Goal: Use online tool/utility: Utilize a website feature to perform a specific function

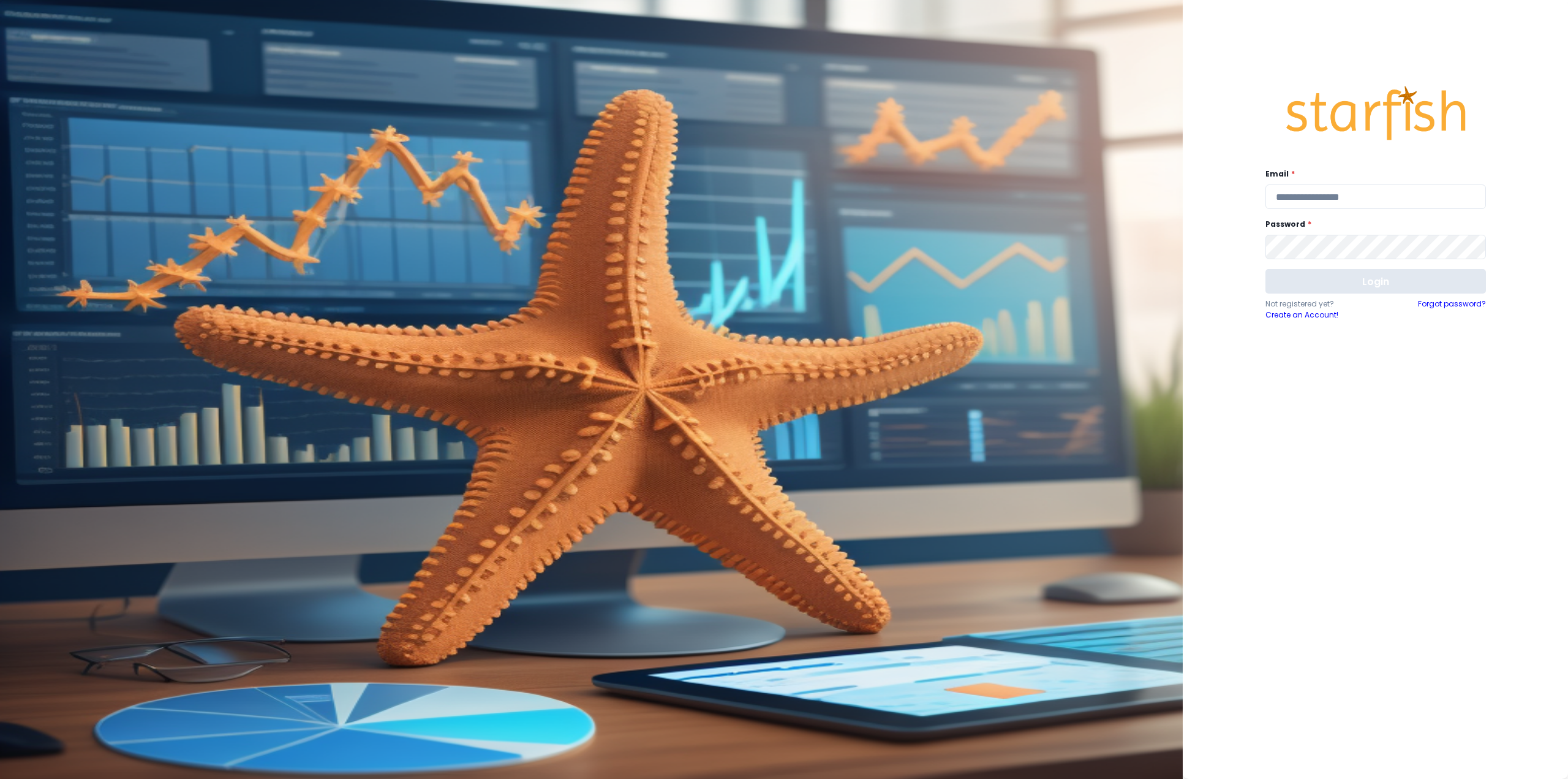
type input "**********"
click at [1335, 275] on button "Login" at bounding box center [1376, 281] width 221 height 24
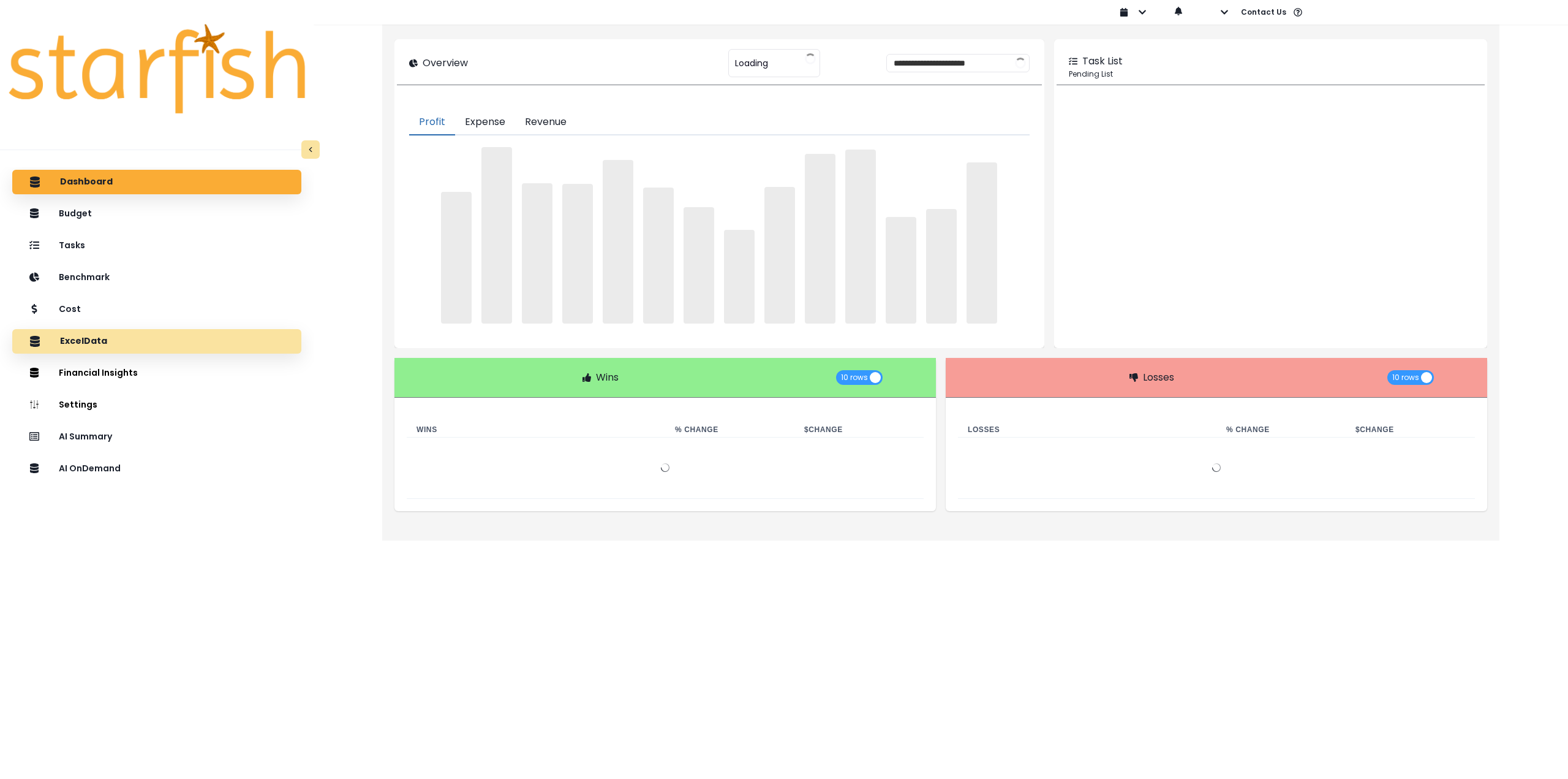
type input "********"
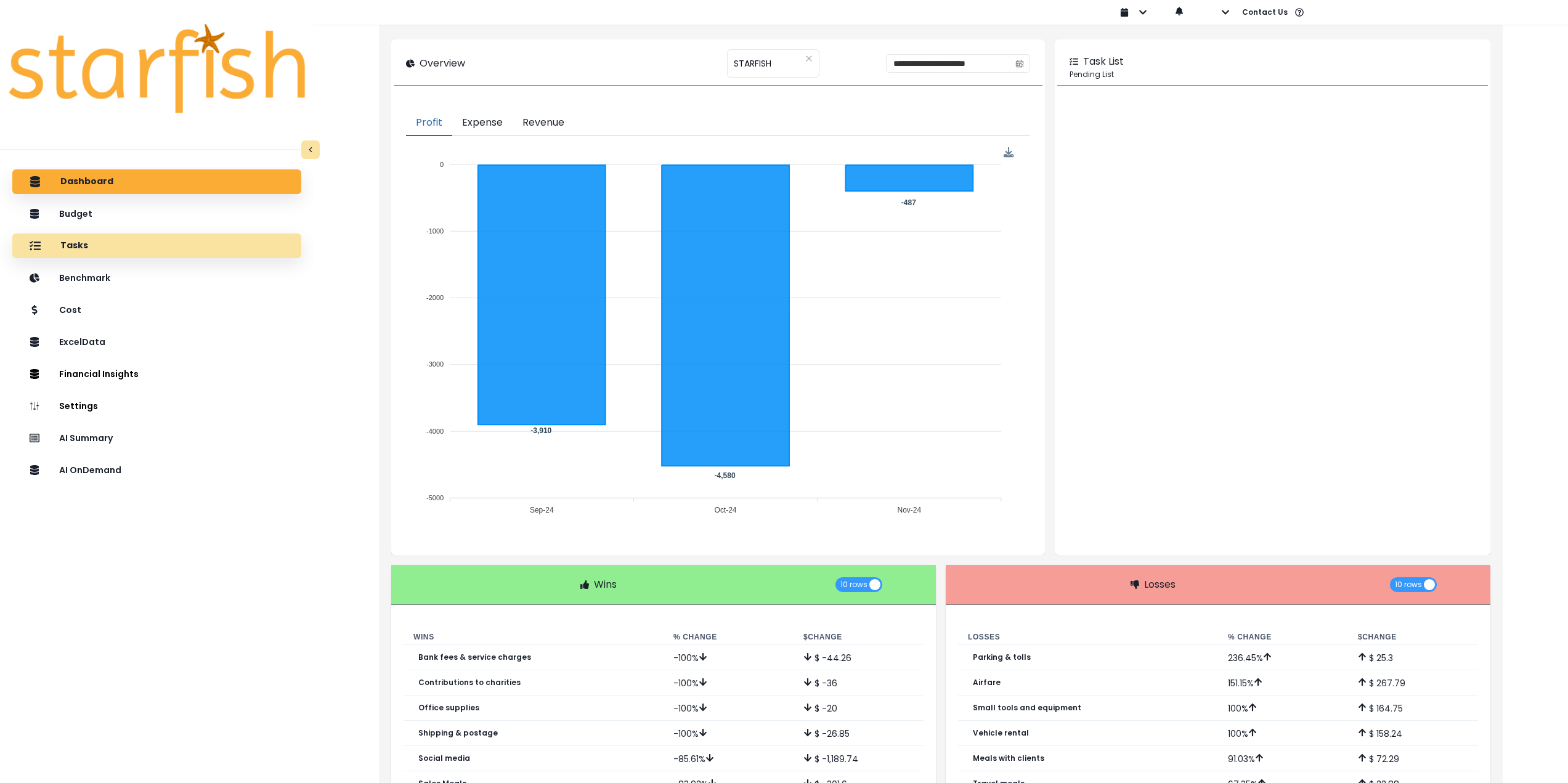
click at [103, 252] on div "Tasks" at bounding box center [157, 246] width 270 height 26
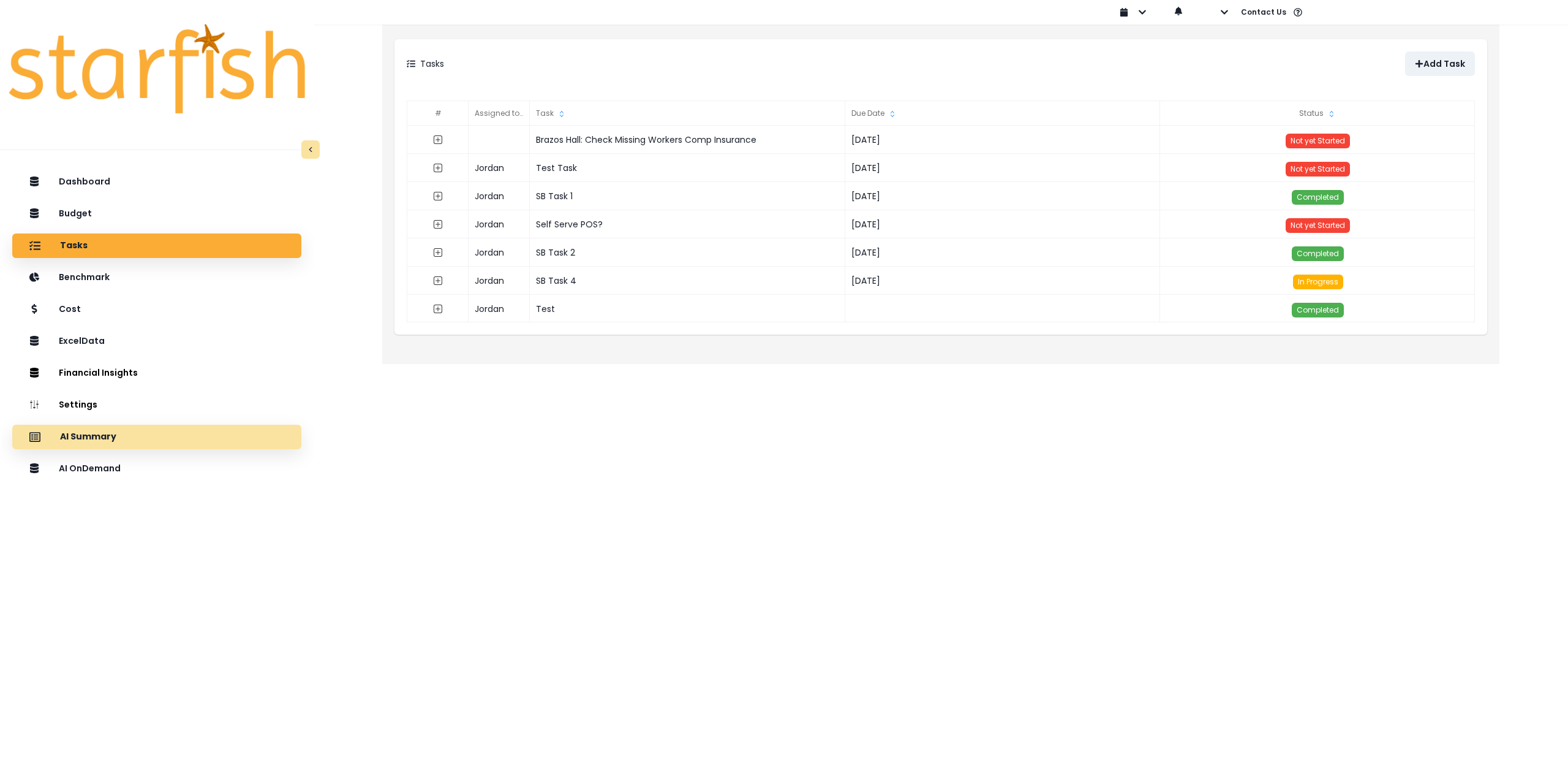
click at [118, 444] on div "AI Summary" at bounding box center [157, 437] width 270 height 26
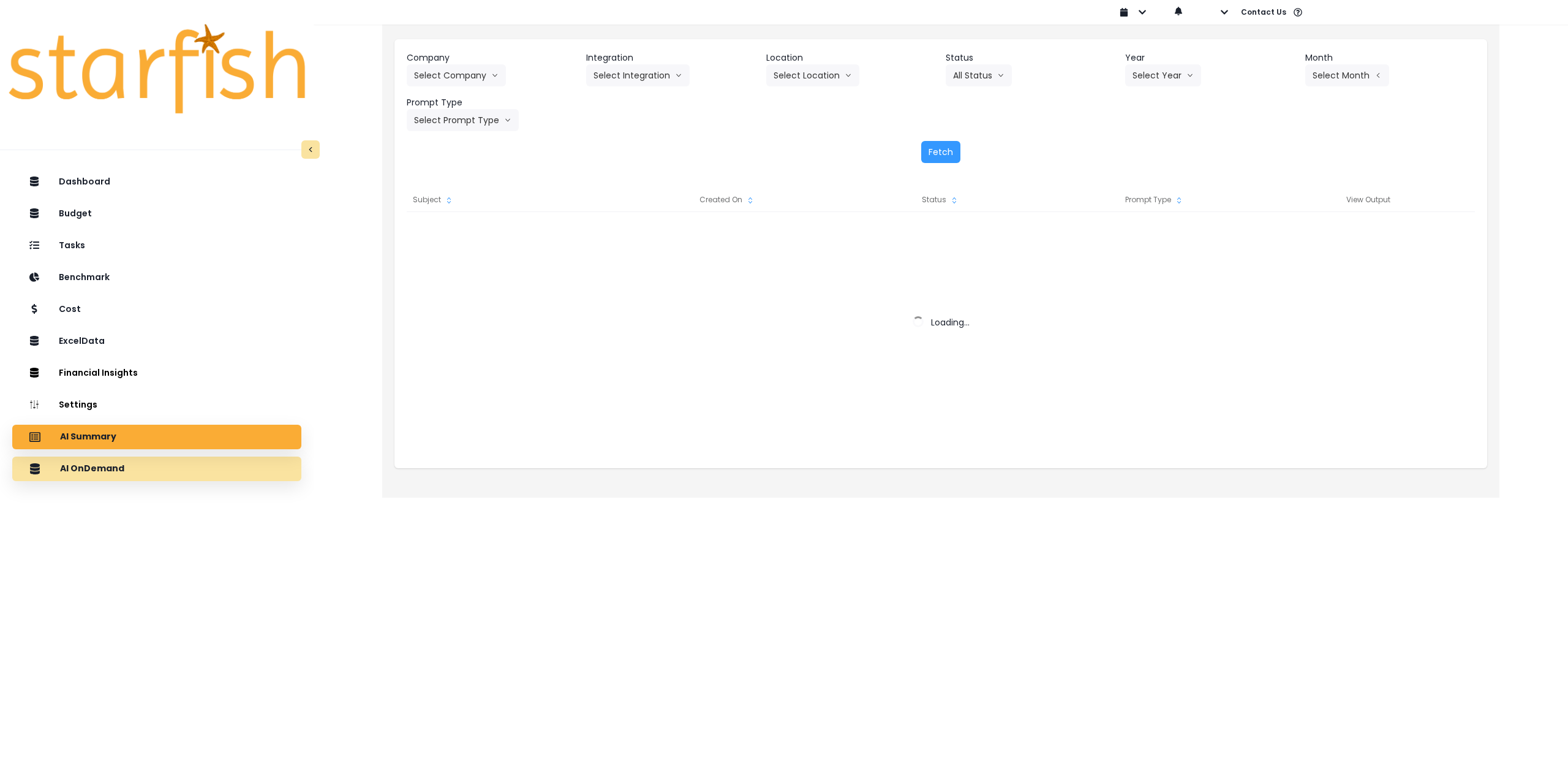
click at [122, 468] on div "AI OnDemand" at bounding box center [157, 469] width 270 height 26
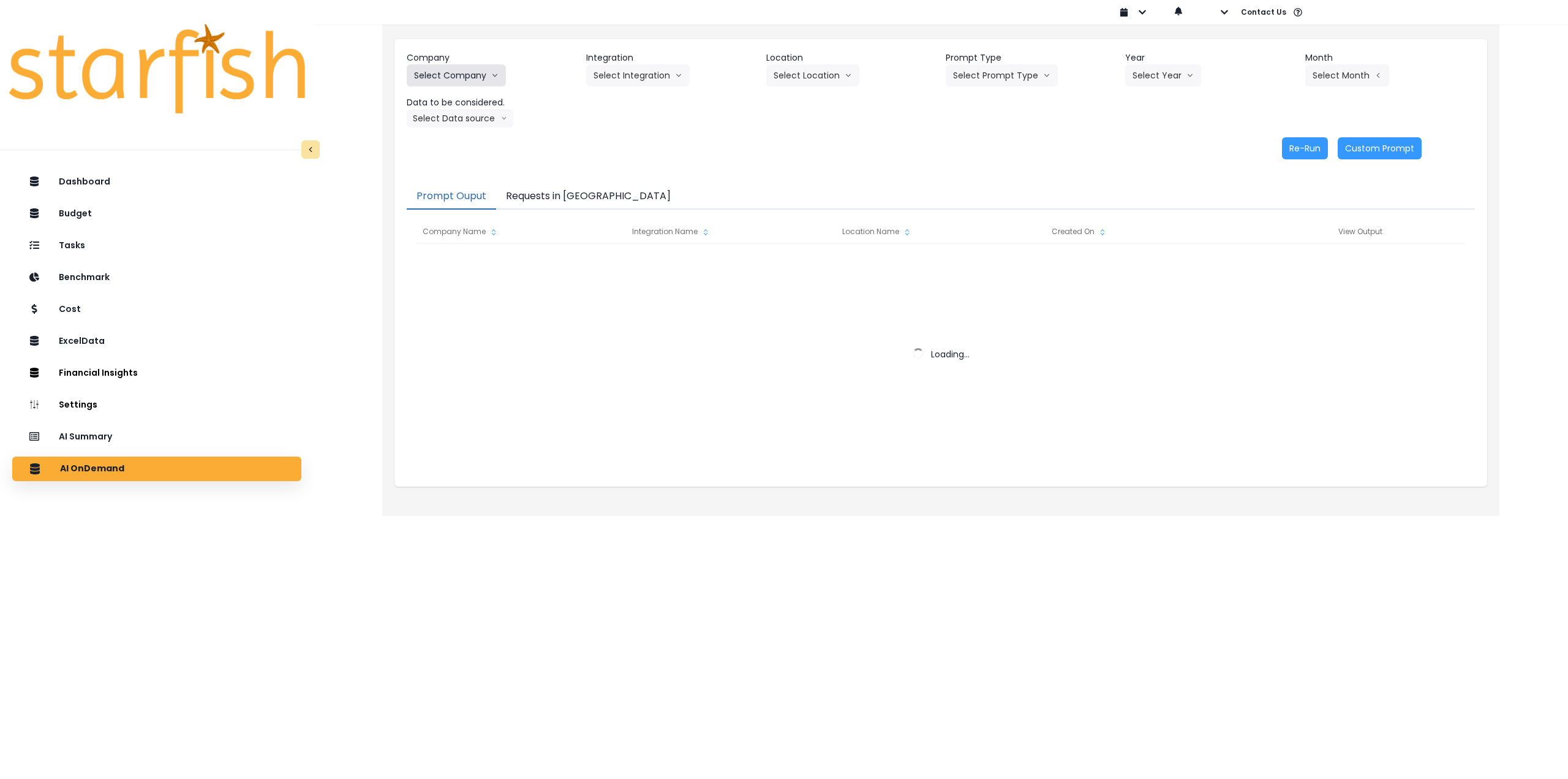
click at [470, 78] on button "Select Company" at bounding box center [457, 75] width 99 height 22
click at [498, 70] on button "Select Company" at bounding box center [457, 75] width 99 height 22
click at [479, 71] on button "Select Company" at bounding box center [457, 75] width 99 height 22
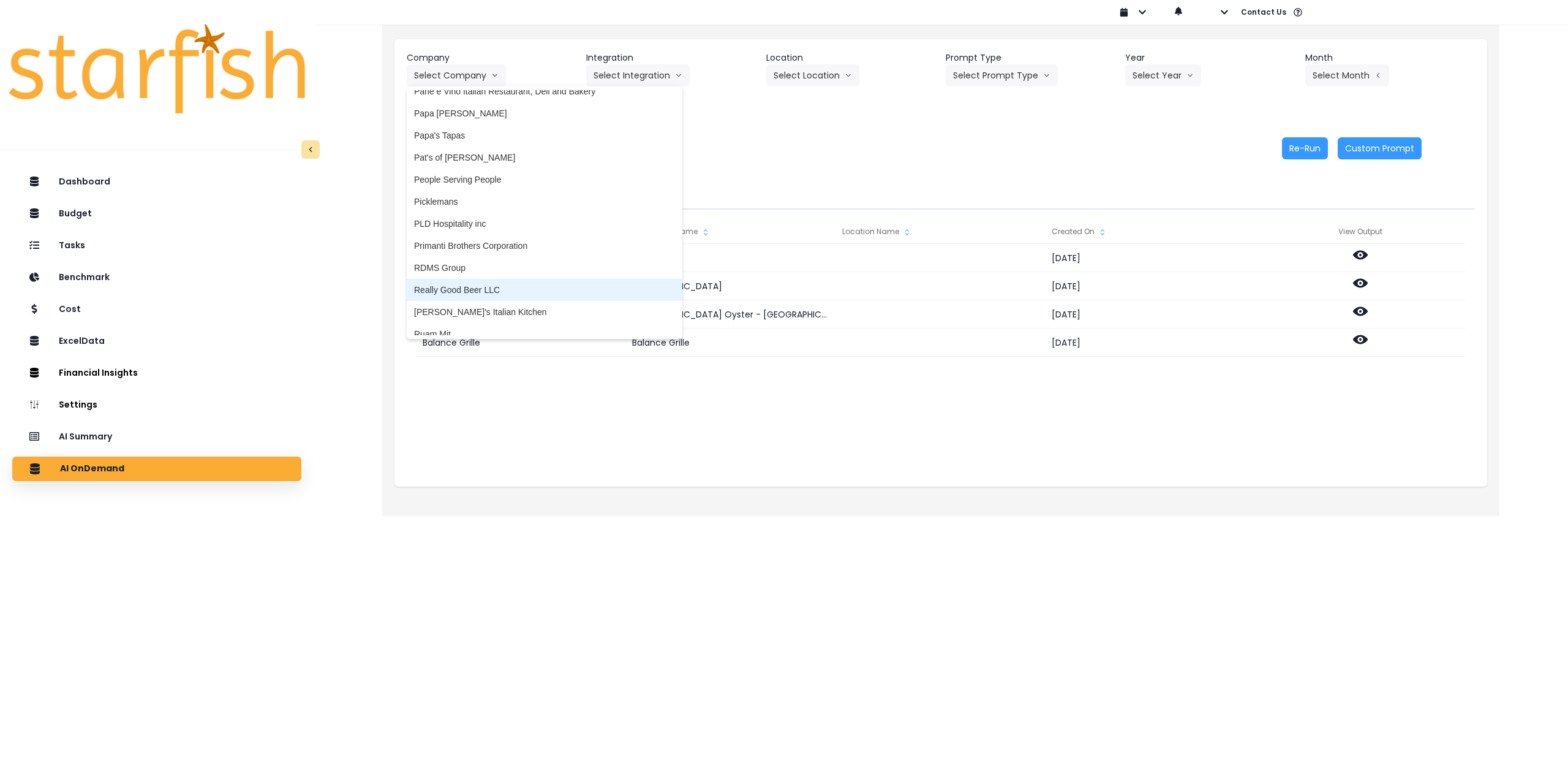
scroll to position [1900, 0]
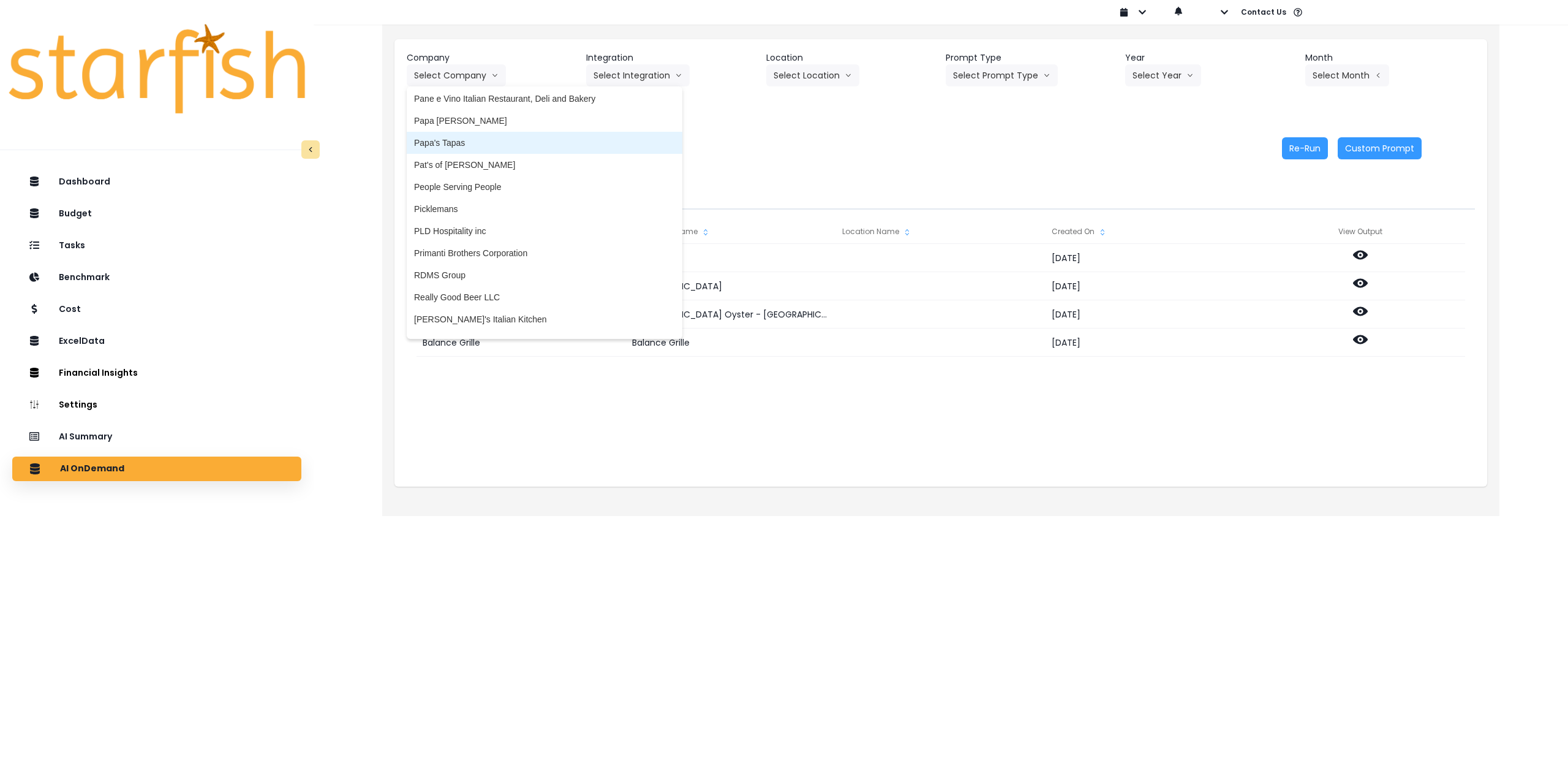
click at [469, 142] on span "Papa's Tapas" at bounding box center [544, 142] width 261 height 13
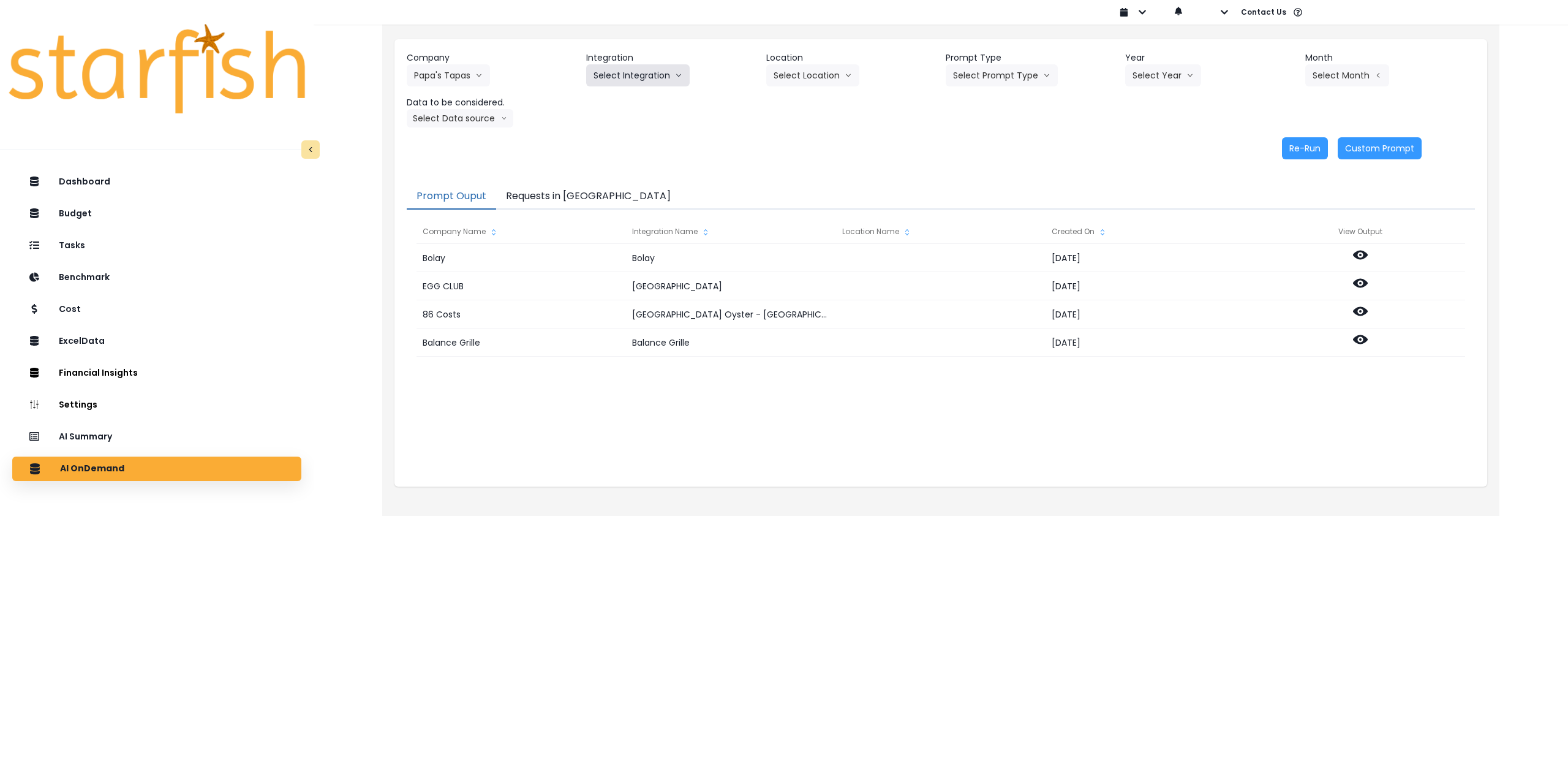
drag, startPoint x: 644, startPoint y: 73, endPoint x: 634, endPoint y: 83, distance: 14.1
click at [643, 73] on button "Select Integration" at bounding box center [638, 75] width 104 height 22
drag, startPoint x: 618, startPoint y: 102, endPoint x: 784, endPoint y: 84, distance: 167.0
click at [619, 102] on span "Quickbooks" at bounding box center [615, 101] width 45 height 13
click at [795, 83] on button "Select Location" at bounding box center [812, 75] width 94 height 22
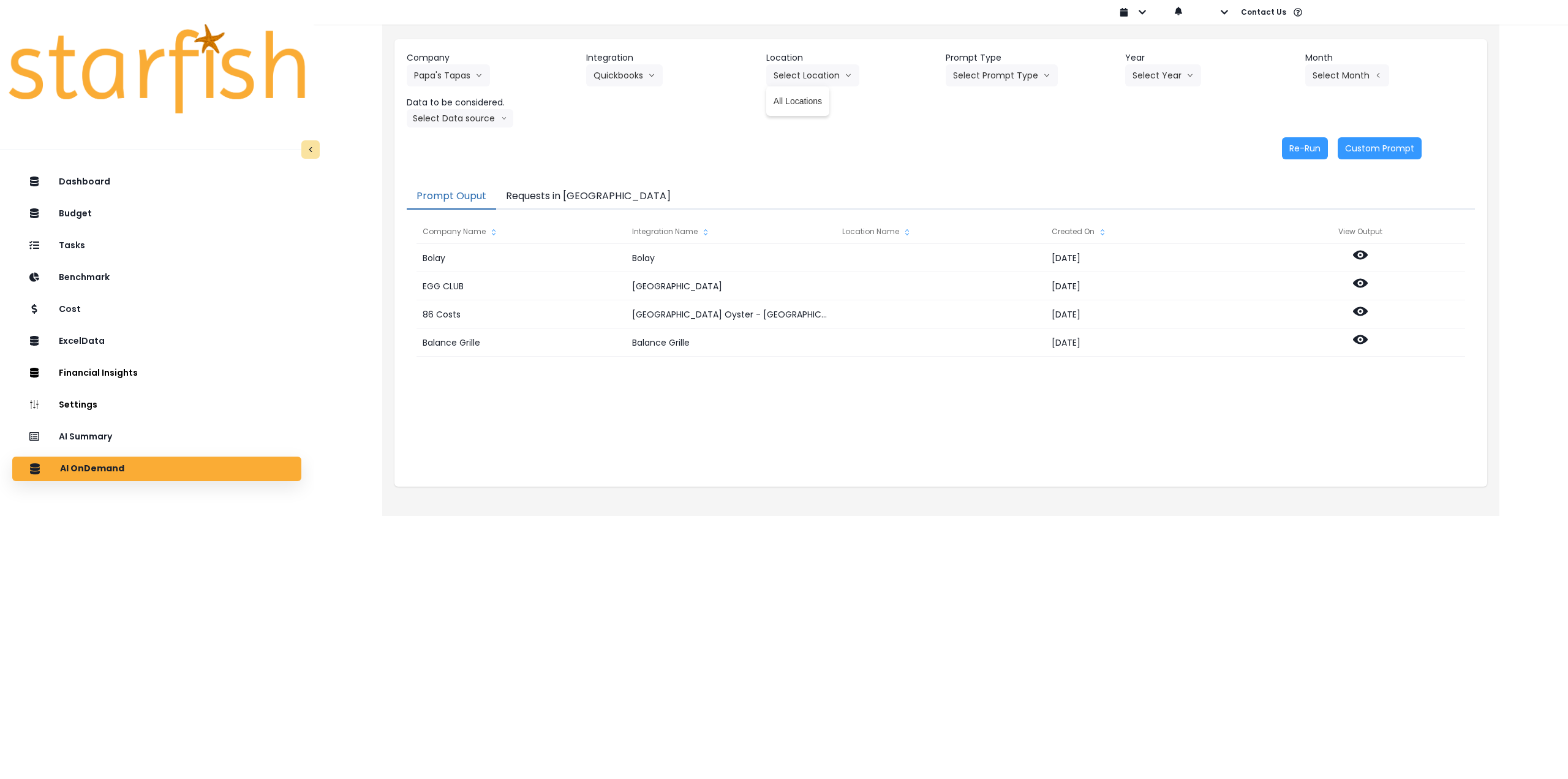
click at [793, 102] on span "All Locations" at bounding box center [797, 101] width 48 height 13
drag, startPoint x: 946, startPoint y: 81, endPoint x: 975, endPoint y: 80, distance: 29.0
click at [948, 81] on div "Company Papa's Tapas 86 Costs Asti Bagel Cafe Balance Grille Bald Ginger Bar Bu…" at bounding box center [941, 89] width 1068 height 76
click at [980, 80] on button "Select Prompt Type" at bounding box center [1002, 75] width 112 height 22
drag, startPoint x: 983, startPoint y: 169, endPoint x: 1027, endPoint y: 138, distance: 53.8
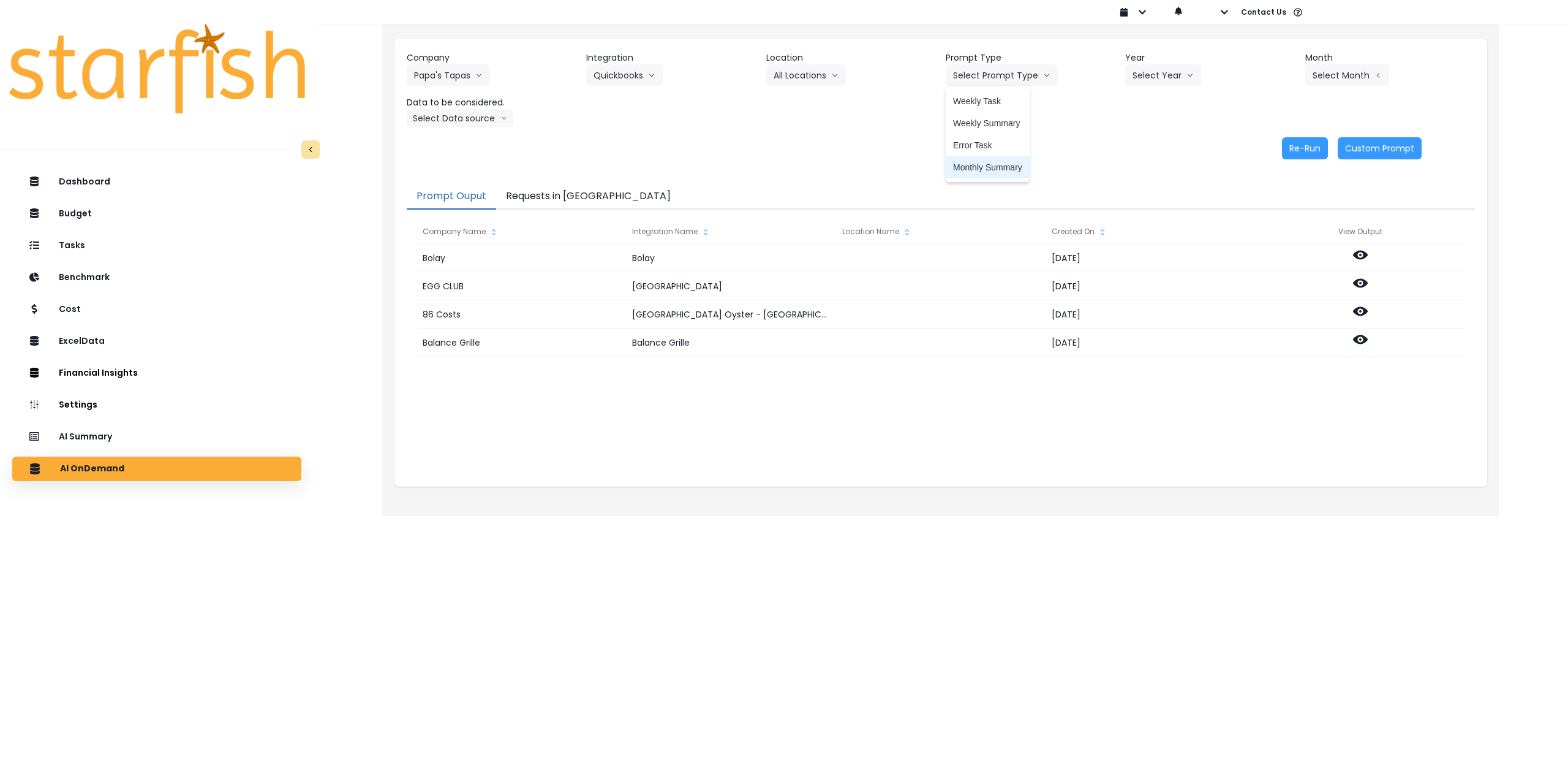
click at [984, 169] on span "Monthly Summary" at bounding box center [987, 167] width 69 height 13
click at [1199, 73] on button "Select Year" at bounding box center [1164, 75] width 76 height 22
click at [1141, 153] on li "2025" at bounding box center [1143, 145] width 34 height 22
click at [1339, 67] on button "Select Month" at bounding box center [1347, 75] width 84 height 22
click at [1276, 191] on span "June" at bounding box center [1286, 189] width 24 height 13
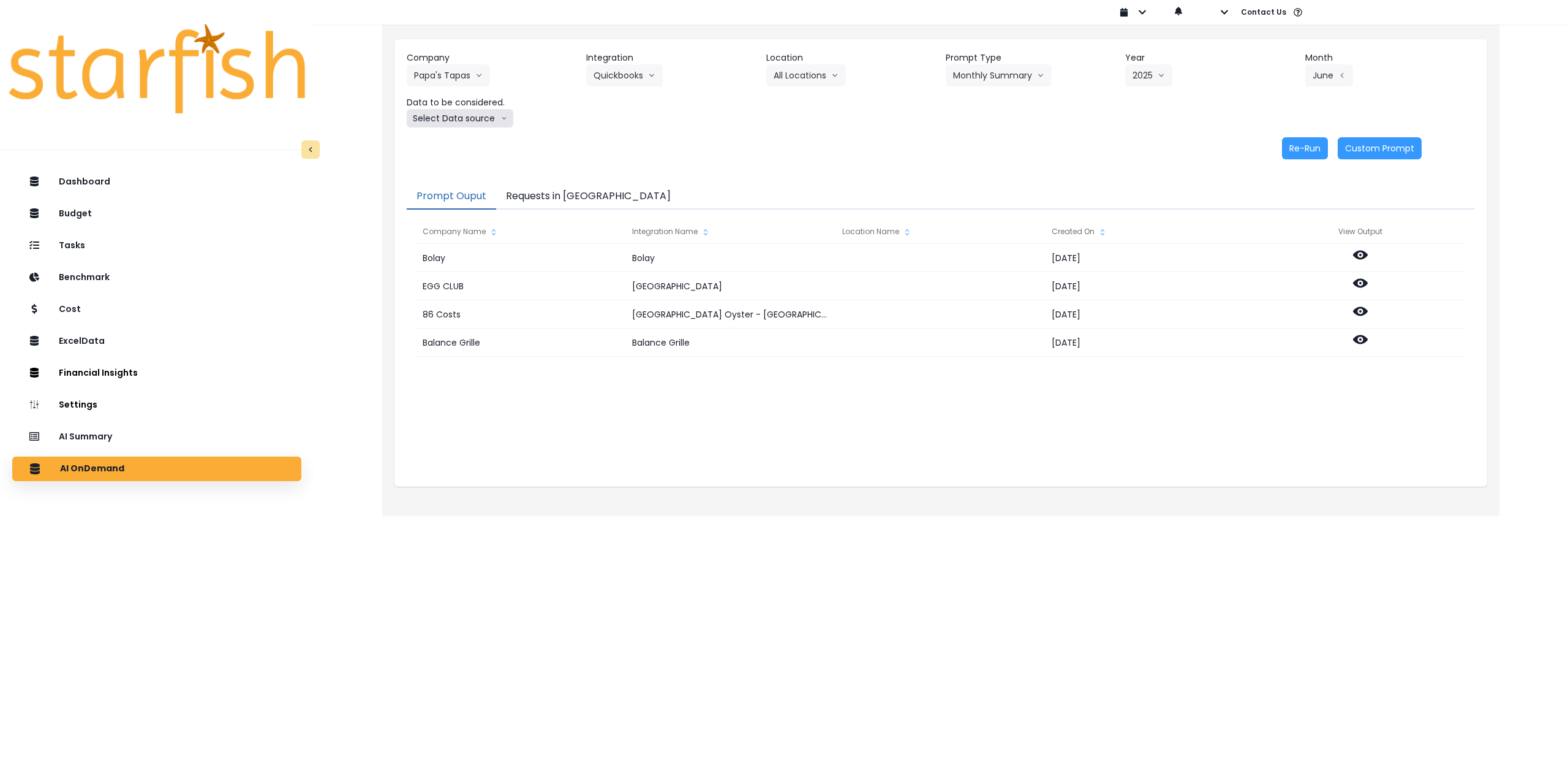
click at [470, 125] on button "Select Data source" at bounding box center [460, 118] width 107 height 19
click at [470, 137] on span "Comparison overtime" at bounding box center [454, 142] width 82 height 13
click at [1319, 147] on button "Re-Run" at bounding box center [1305, 148] width 46 height 22
click at [474, 118] on button "Comparison overtime" at bounding box center [466, 118] width 119 height 19
click at [458, 169] on span "Location Analysis" at bounding box center [454, 164] width 82 height 13
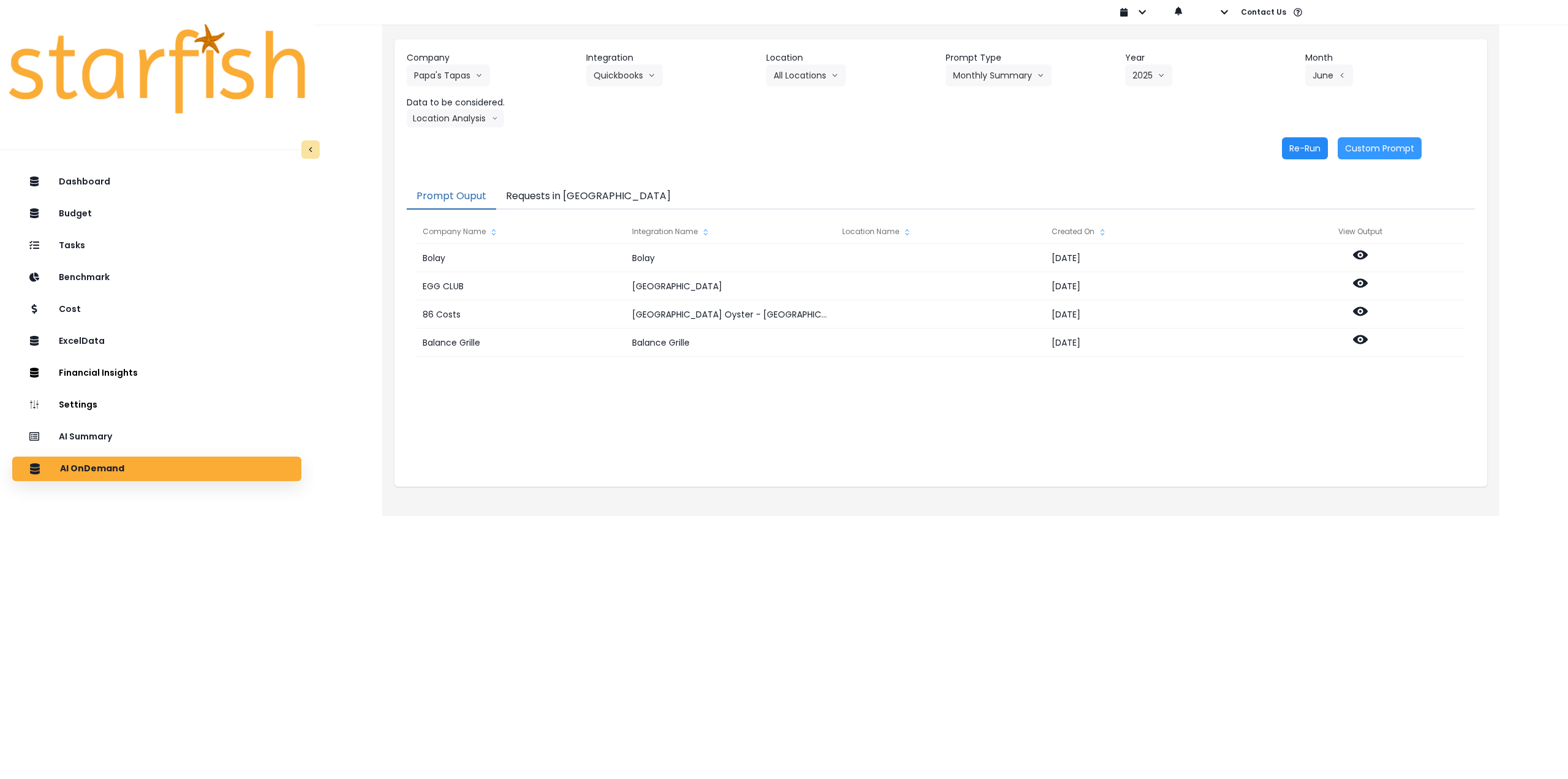
click at [1294, 145] on button "Re-Run" at bounding box center [1305, 148] width 46 height 22
click at [436, 66] on button "Papa's Tapas" at bounding box center [448, 75] width 83 height 22
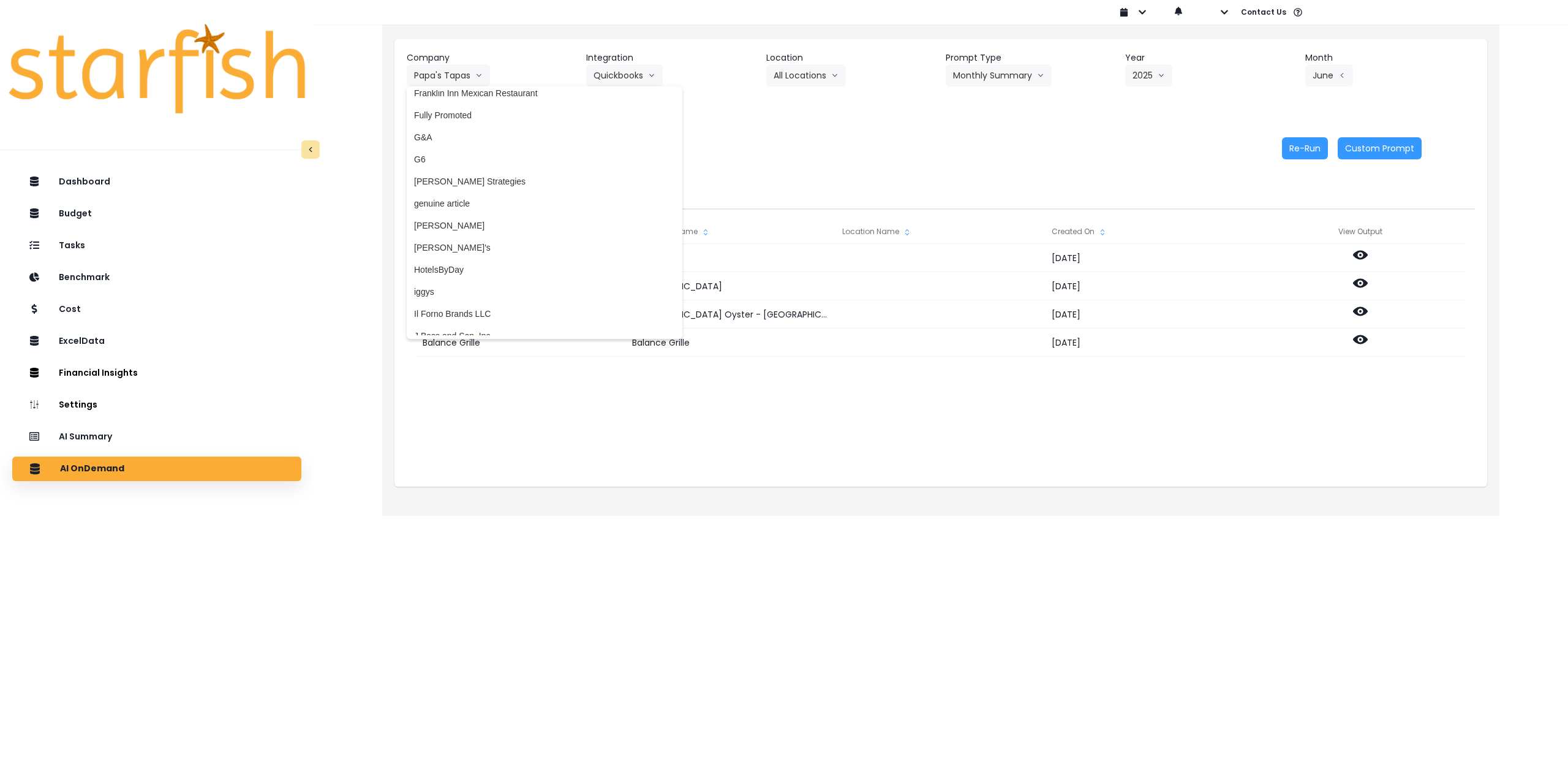
scroll to position [1104, 0]
click at [426, 164] on span "G6" at bounding box center [544, 167] width 261 height 13
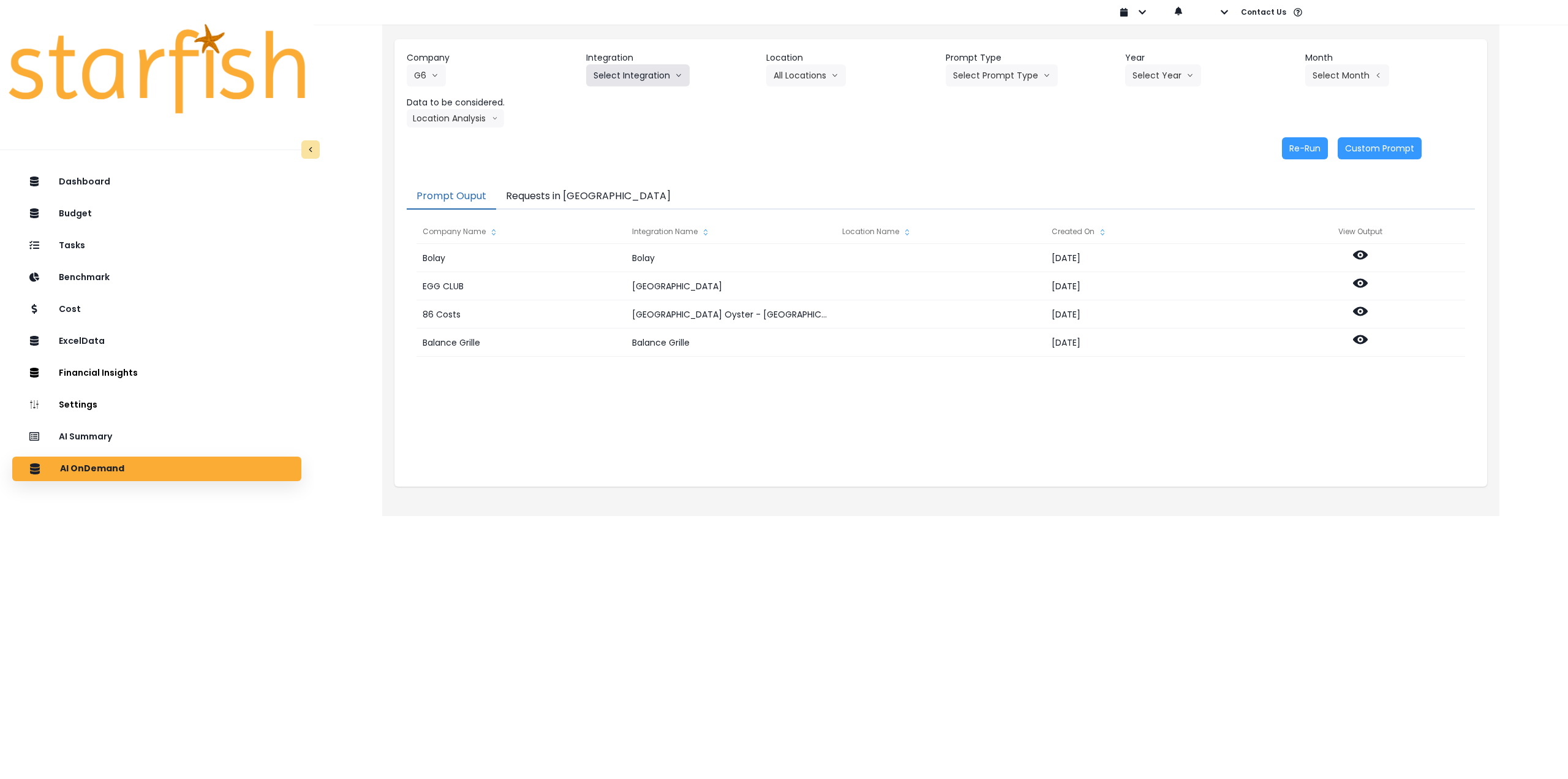
click at [625, 75] on button "Select Integration" at bounding box center [638, 75] width 104 height 22
click at [648, 75] on button "Select Integration" at bounding box center [638, 75] width 104 height 22
click at [647, 73] on button "Select Integration" at bounding box center [638, 75] width 104 height 22
click at [630, 120] on span "Hey Bagel" at bounding box center [629, 123] width 72 height 13
click at [805, 80] on button "Select Location" at bounding box center [812, 75] width 94 height 22
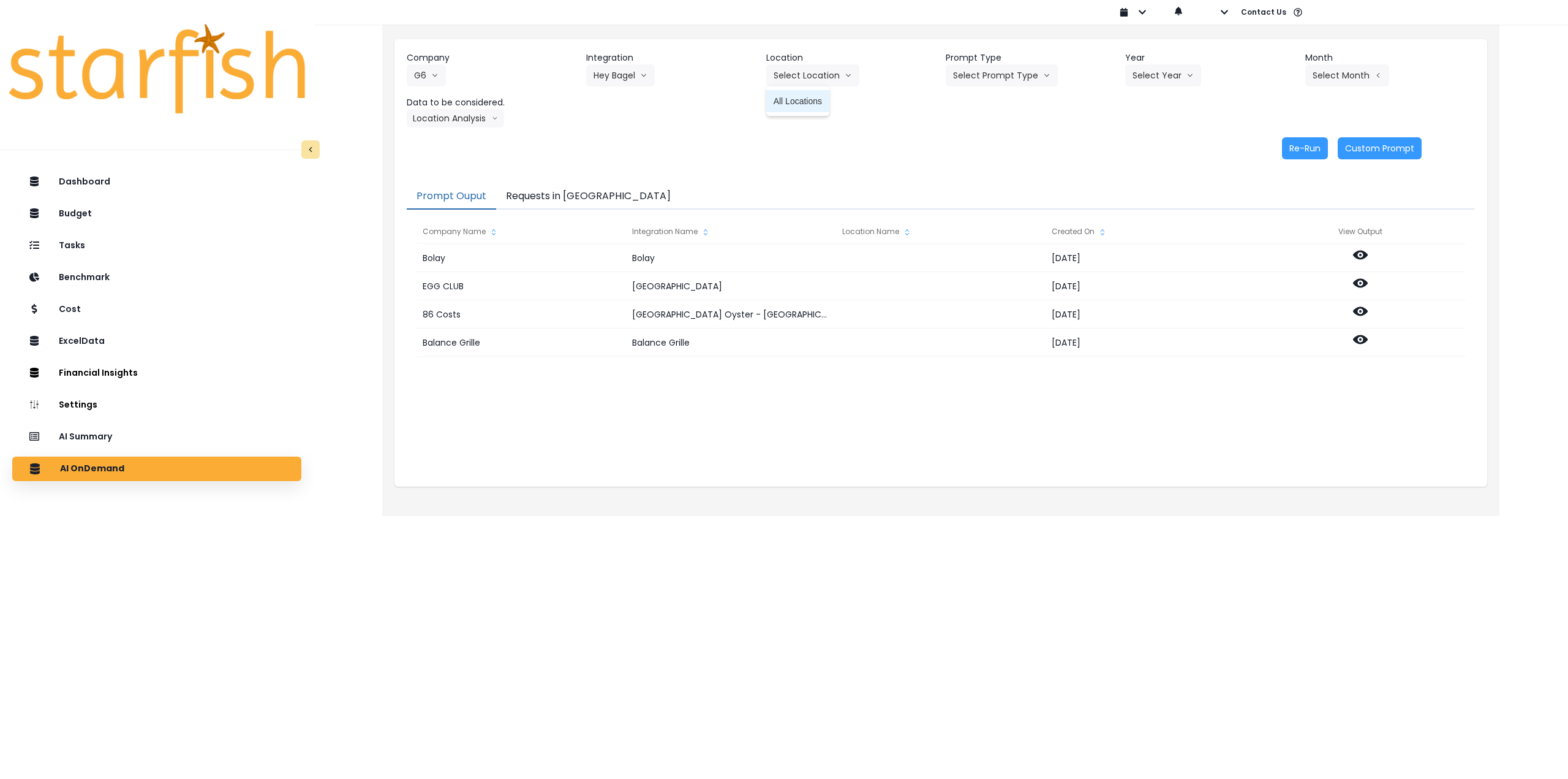
drag, startPoint x: 800, startPoint y: 105, endPoint x: 813, endPoint y: 103, distance: 13.2
click at [800, 105] on span "All Locations" at bounding box center [797, 101] width 48 height 13
click at [979, 78] on button "Select Prompt Type" at bounding box center [1002, 75] width 112 height 22
click at [984, 163] on span "Monthly Summary" at bounding box center [987, 167] width 69 height 13
click at [1156, 83] on button "Select Year" at bounding box center [1164, 75] width 76 height 22
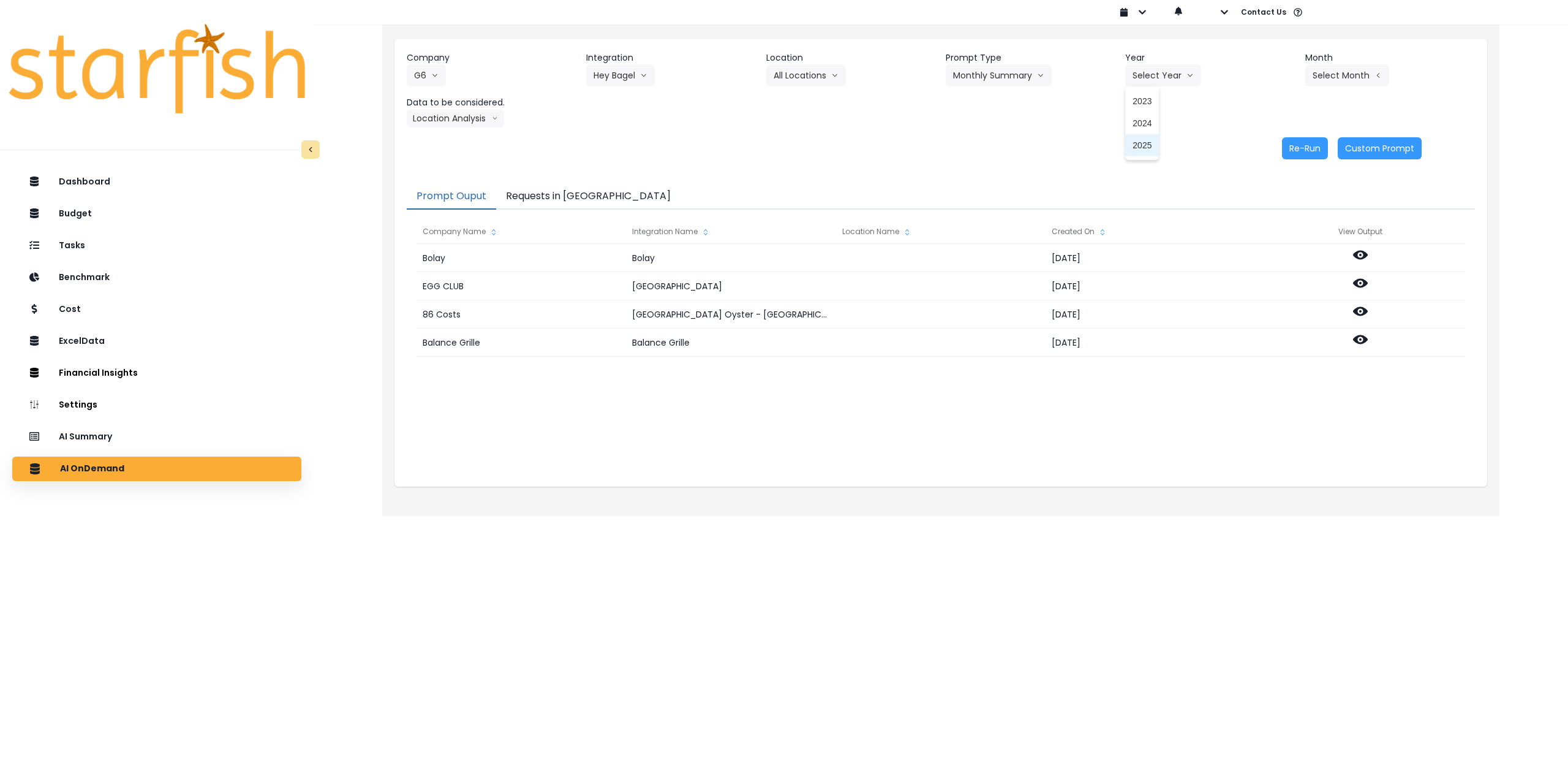
click at [1143, 140] on span "2025" at bounding box center [1142, 145] width 19 height 13
click at [1354, 75] on button "Select Month" at bounding box center [1347, 75] width 84 height 22
drag, startPoint x: 1280, startPoint y: 212, endPoint x: 1272, endPoint y: 212, distance: 8.0
click at [1279, 212] on span "July" at bounding box center [1286, 212] width 24 height 13
click at [425, 119] on button "Location Analysis" at bounding box center [456, 118] width 98 height 19
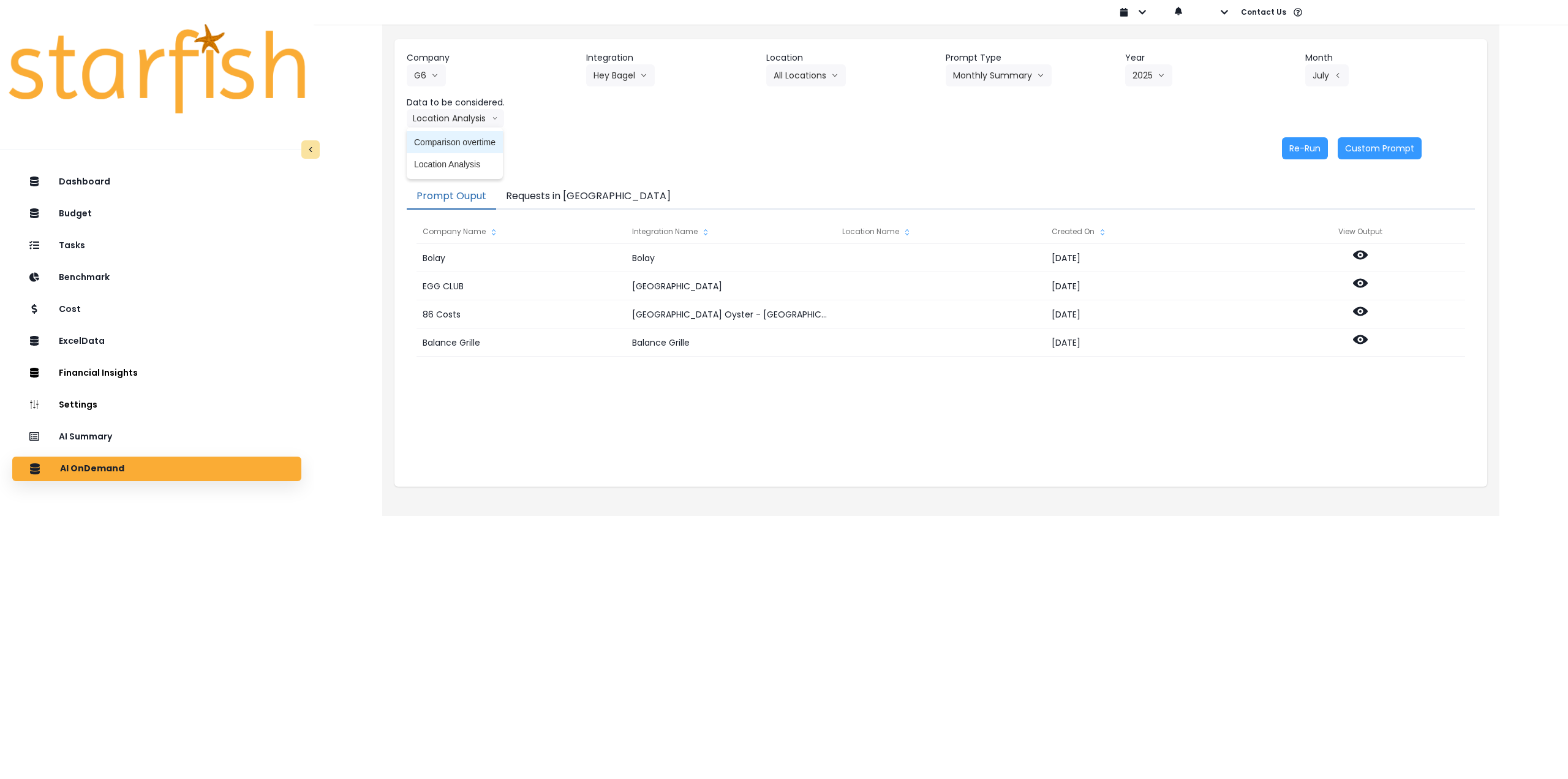
click at [443, 137] on span "Comparison overtime" at bounding box center [454, 142] width 82 height 13
click at [1308, 147] on button "Re-Run" at bounding box center [1305, 148] width 46 height 22
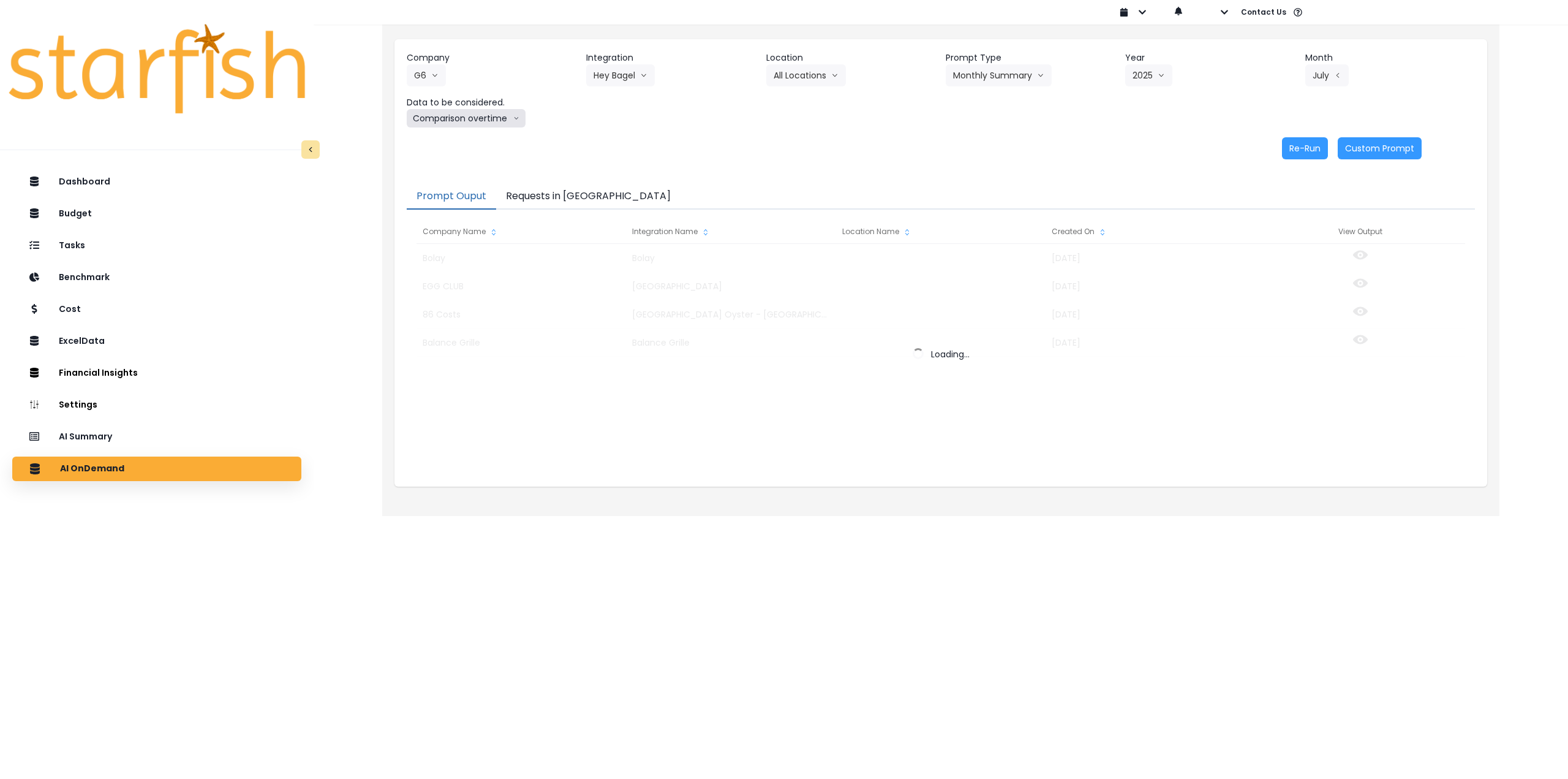
click at [495, 121] on button "Comparison overtime" at bounding box center [466, 118] width 119 height 19
click at [454, 164] on span "Location Analysis" at bounding box center [454, 164] width 82 height 13
click at [1309, 145] on button "Re-Run" at bounding box center [1305, 148] width 46 height 22
click at [629, 75] on button "Hey Bagel" at bounding box center [620, 75] width 68 height 22
click at [627, 71] on button "Hey Bagel" at bounding box center [620, 75] width 68 height 22
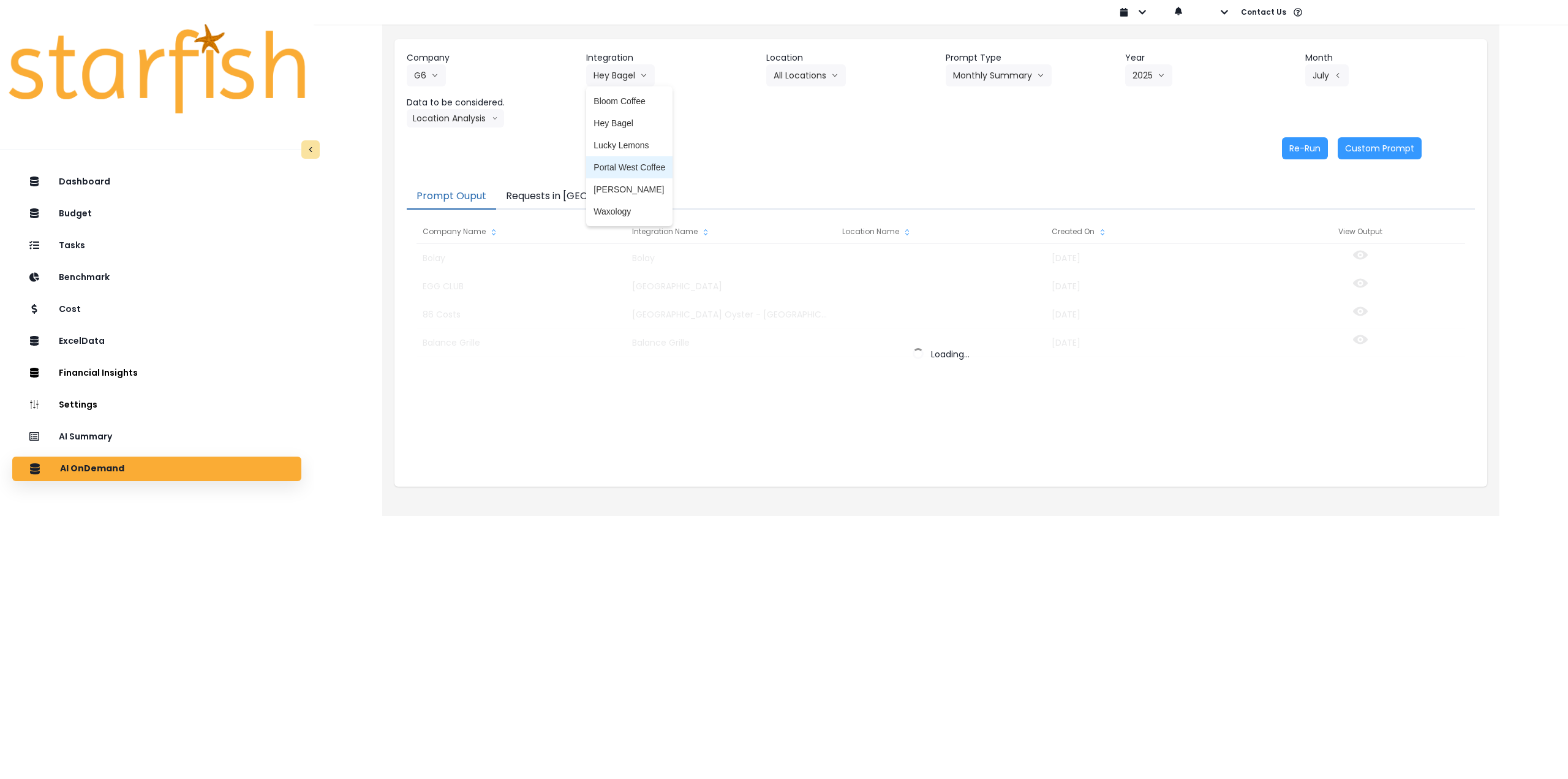
click at [627, 166] on span "Portal West Coffee" at bounding box center [629, 167] width 72 height 13
click at [823, 80] on button "Select Location" at bounding box center [812, 75] width 94 height 22
click at [790, 107] on span "All Locations" at bounding box center [797, 101] width 48 height 13
click at [986, 78] on button "Select Prompt Type" at bounding box center [1002, 75] width 112 height 22
click at [990, 169] on span "Monthly Summary" at bounding box center [987, 167] width 69 height 13
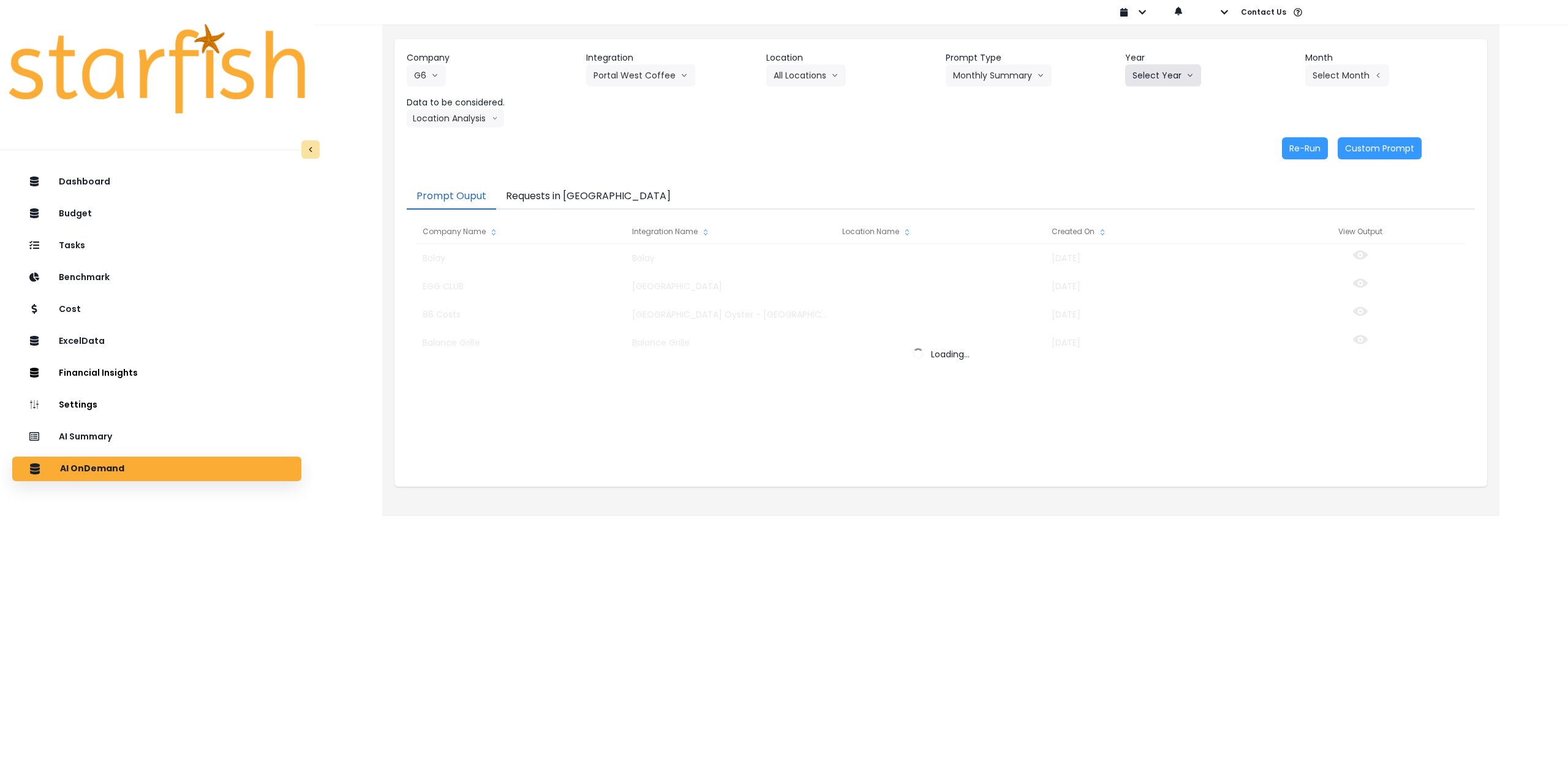
click at [1152, 77] on button "Select Year" at bounding box center [1164, 75] width 76 height 22
click at [1139, 152] on li "2025" at bounding box center [1143, 145] width 34 height 22
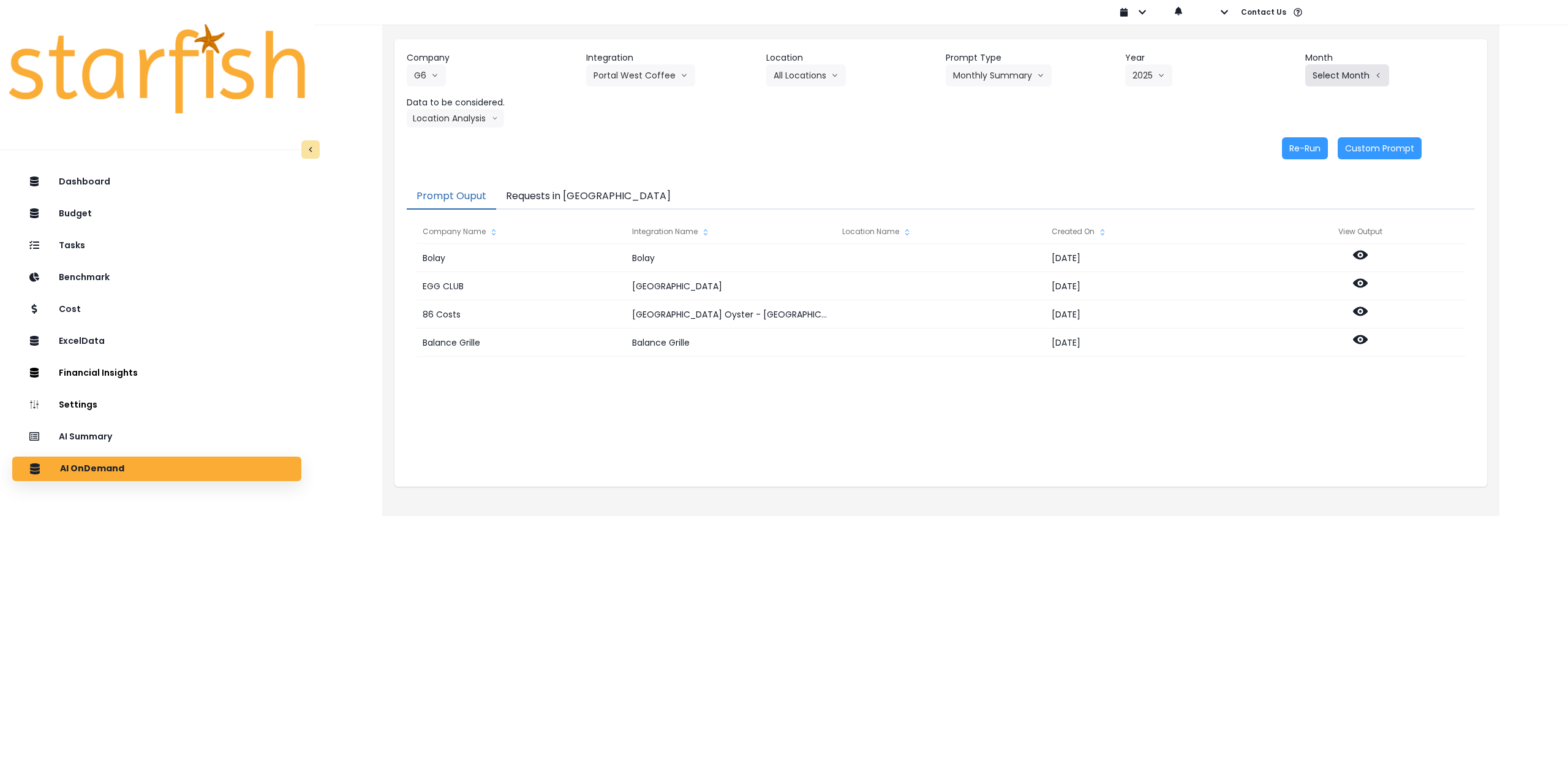
click at [1338, 78] on button "Select Month" at bounding box center [1347, 75] width 84 height 22
click at [1269, 203] on li "July" at bounding box center [1286, 212] width 39 height 22
click at [444, 122] on button "Location Analysis" at bounding box center [456, 118] width 98 height 19
click at [452, 142] on span "Comparison overtime" at bounding box center [454, 142] width 82 height 13
click at [1312, 152] on button "Re-Run" at bounding box center [1305, 148] width 46 height 22
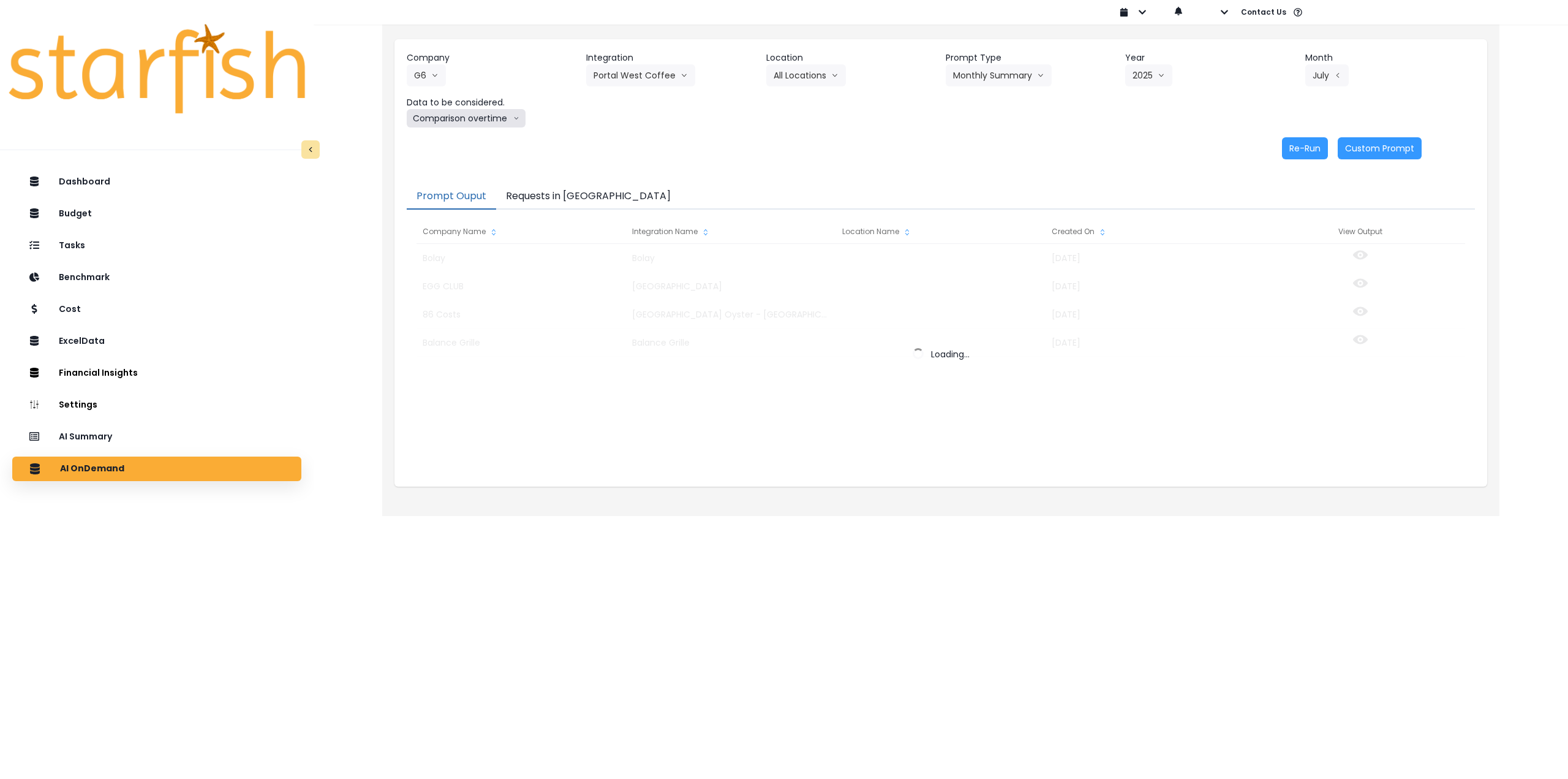
click at [493, 117] on button "Comparison overtime" at bounding box center [466, 118] width 119 height 19
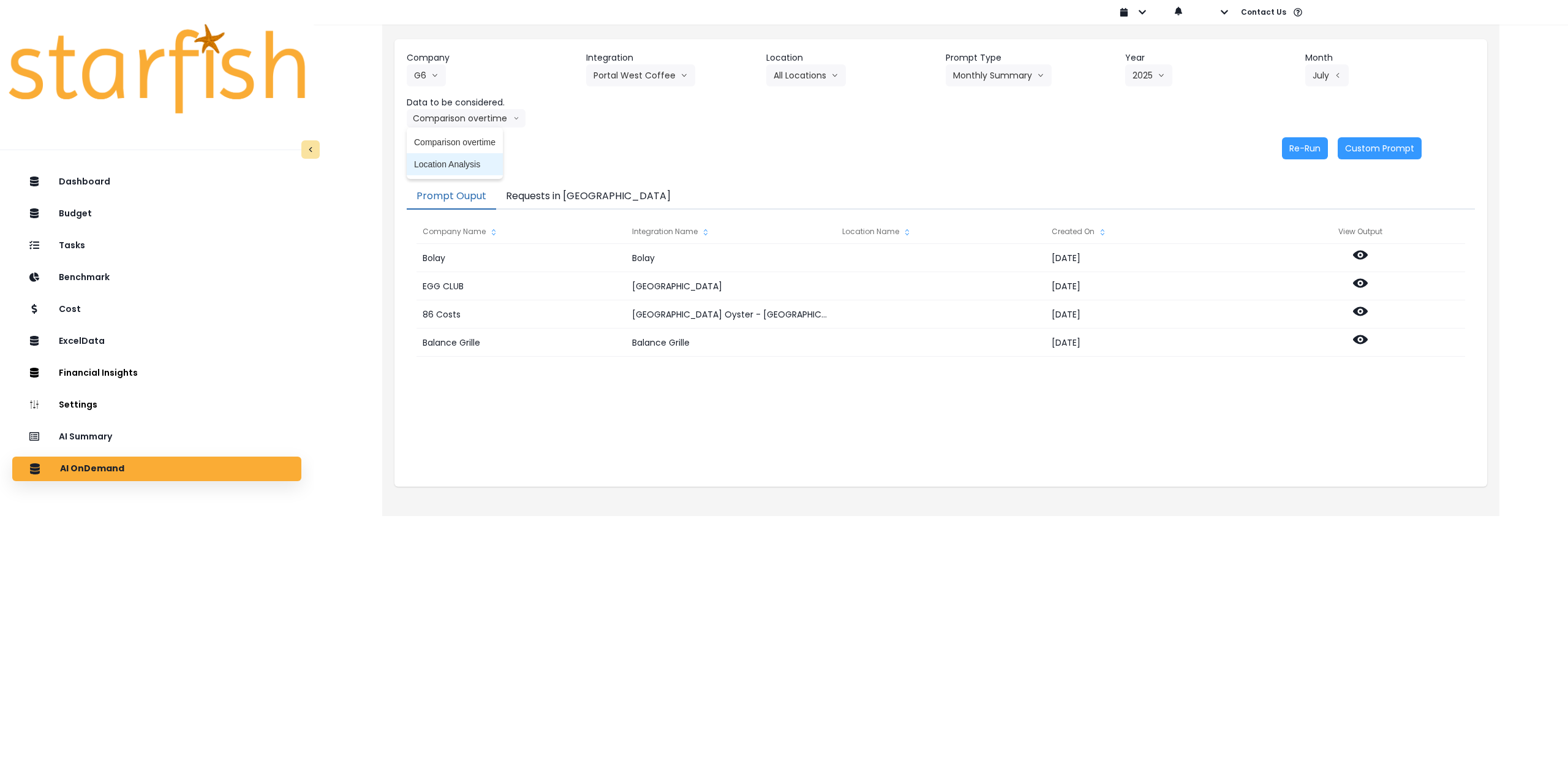
click at [469, 169] on span "Location Analysis" at bounding box center [454, 164] width 82 height 13
click at [1312, 149] on button "Re-Run" at bounding box center [1305, 148] width 46 height 22
click at [427, 74] on button "G6" at bounding box center [426, 75] width 40 height 22
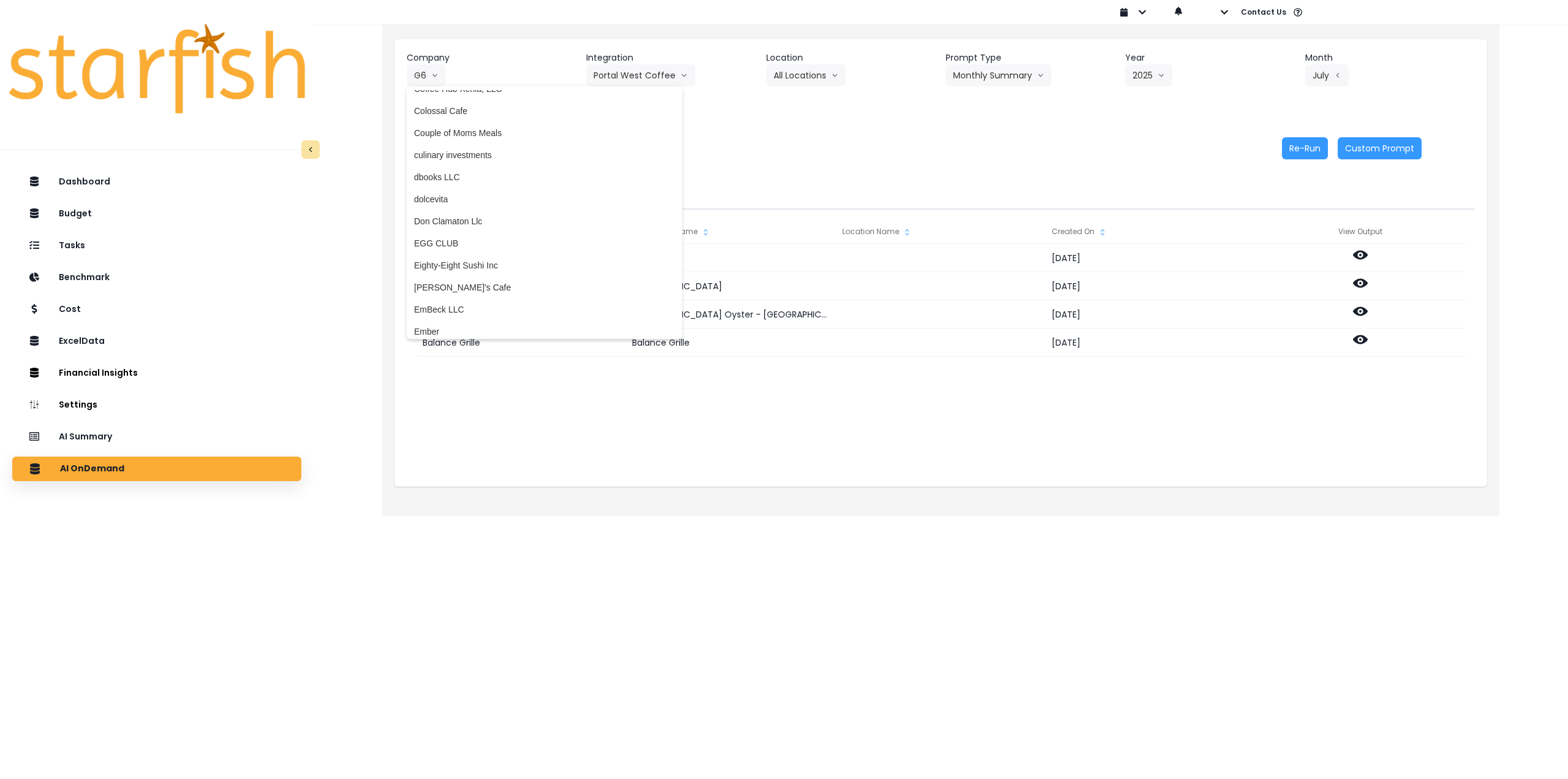
scroll to position [613, 0]
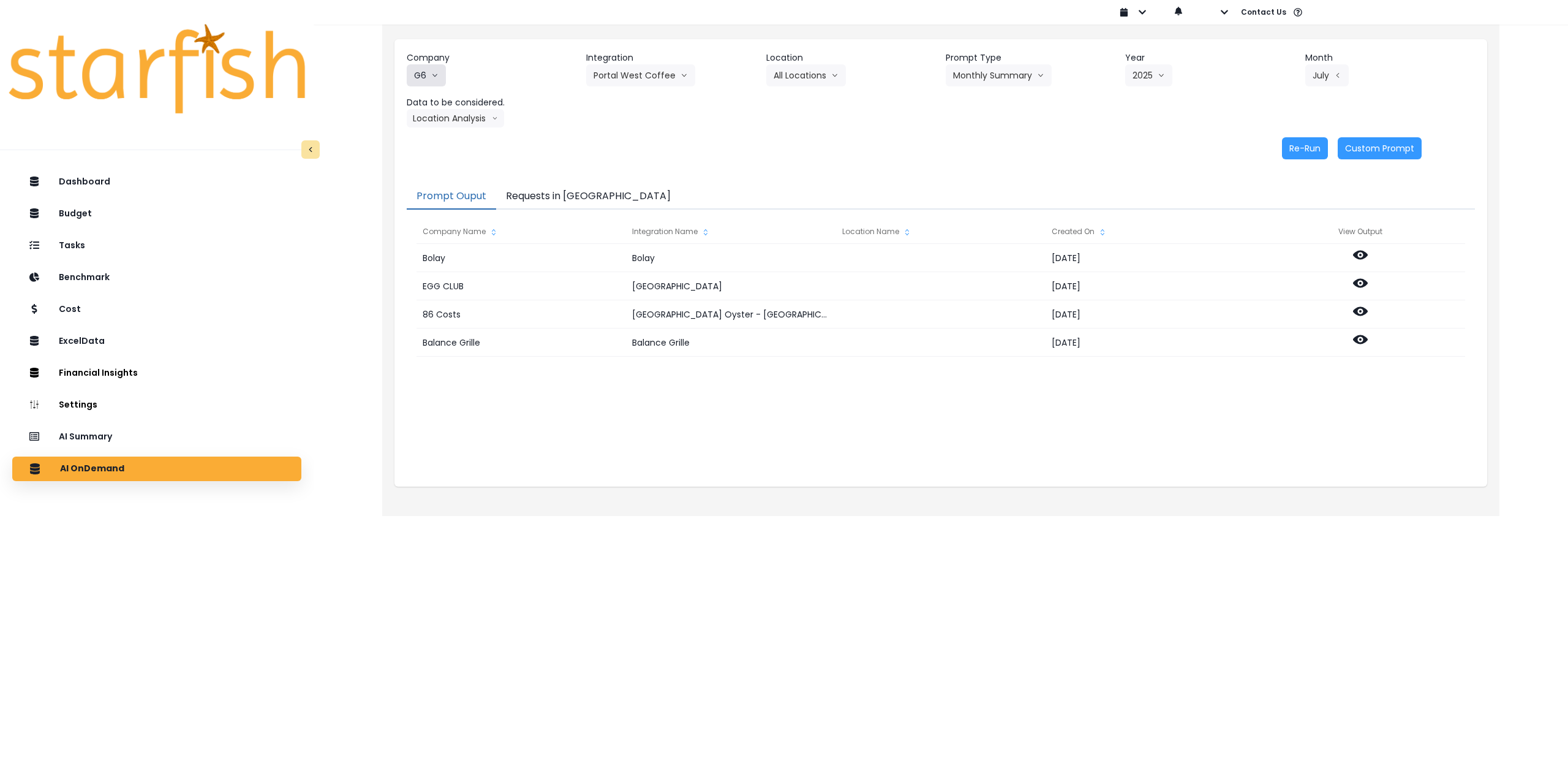
click at [437, 71] on icon "arrow down line" at bounding box center [435, 75] width 8 height 13
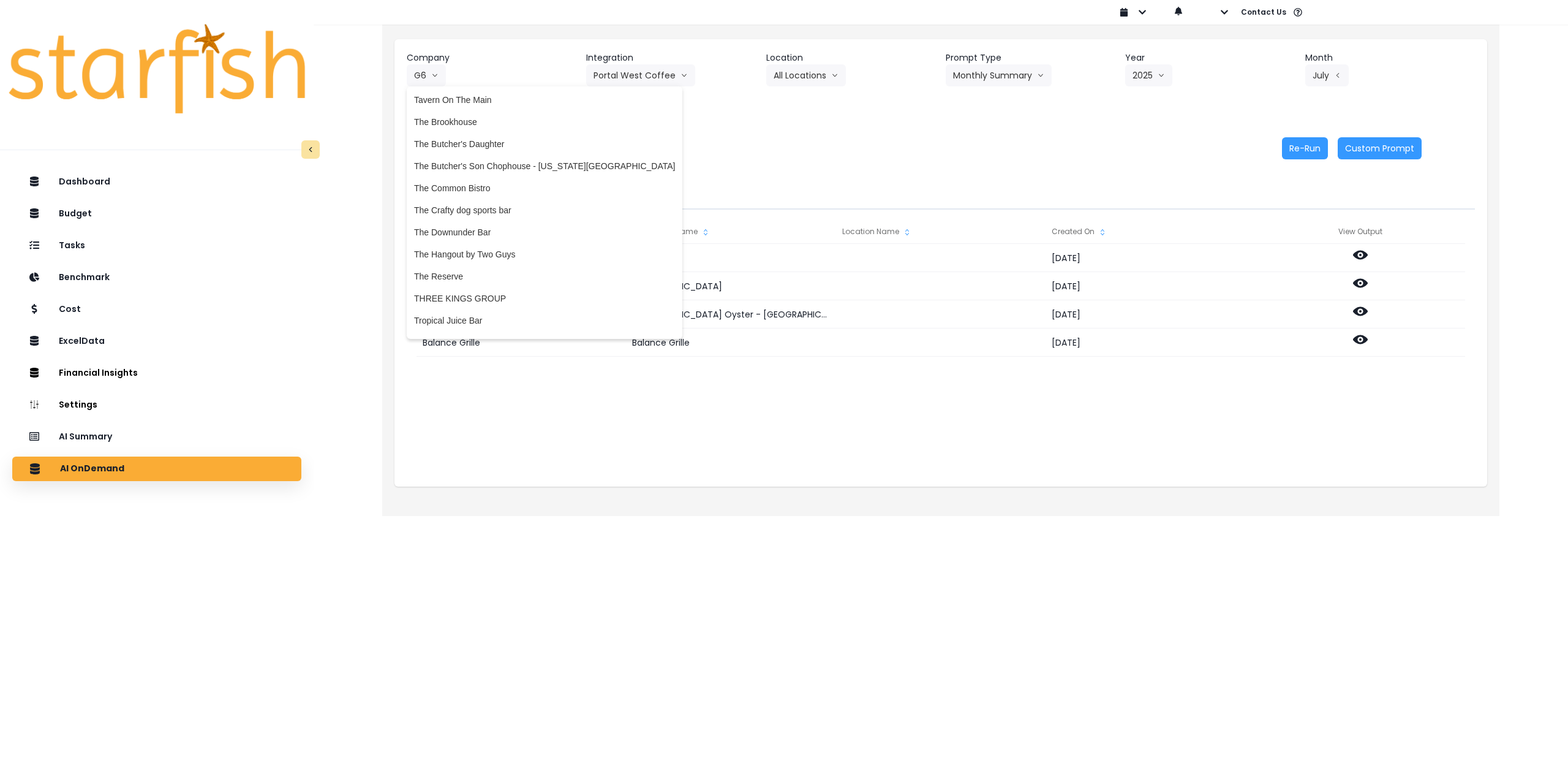
scroll to position [2484, 0]
click at [501, 227] on span "The Crafty dog sports bar" at bounding box center [544, 221] width 261 height 13
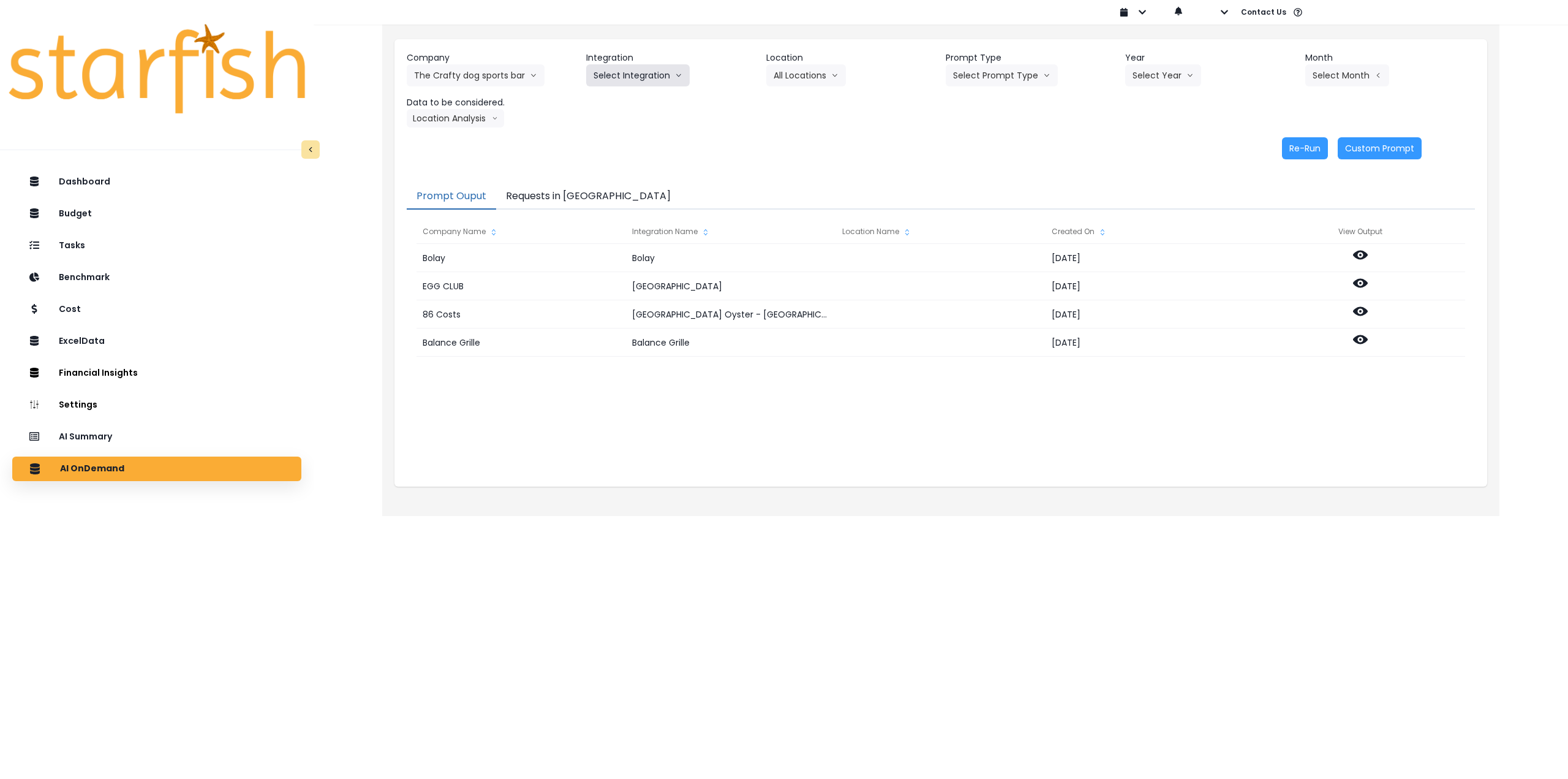
click at [633, 69] on button "Select Integration" at bounding box center [638, 75] width 104 height 22
click at [622, 98] on span "Quickbooks" at bounding box center [615, 101] width 45 height 13
click at [779, 81] on button "Select Location" at bounding box center [812, 75] width 94 height 22
click at [776, 102] on span "All Locations" at bounding box center [797, 101] width 48 height 13
click at [973, 80] on button "Select Prompt Type" at bounding box center [1002, 75] width 112 height 22
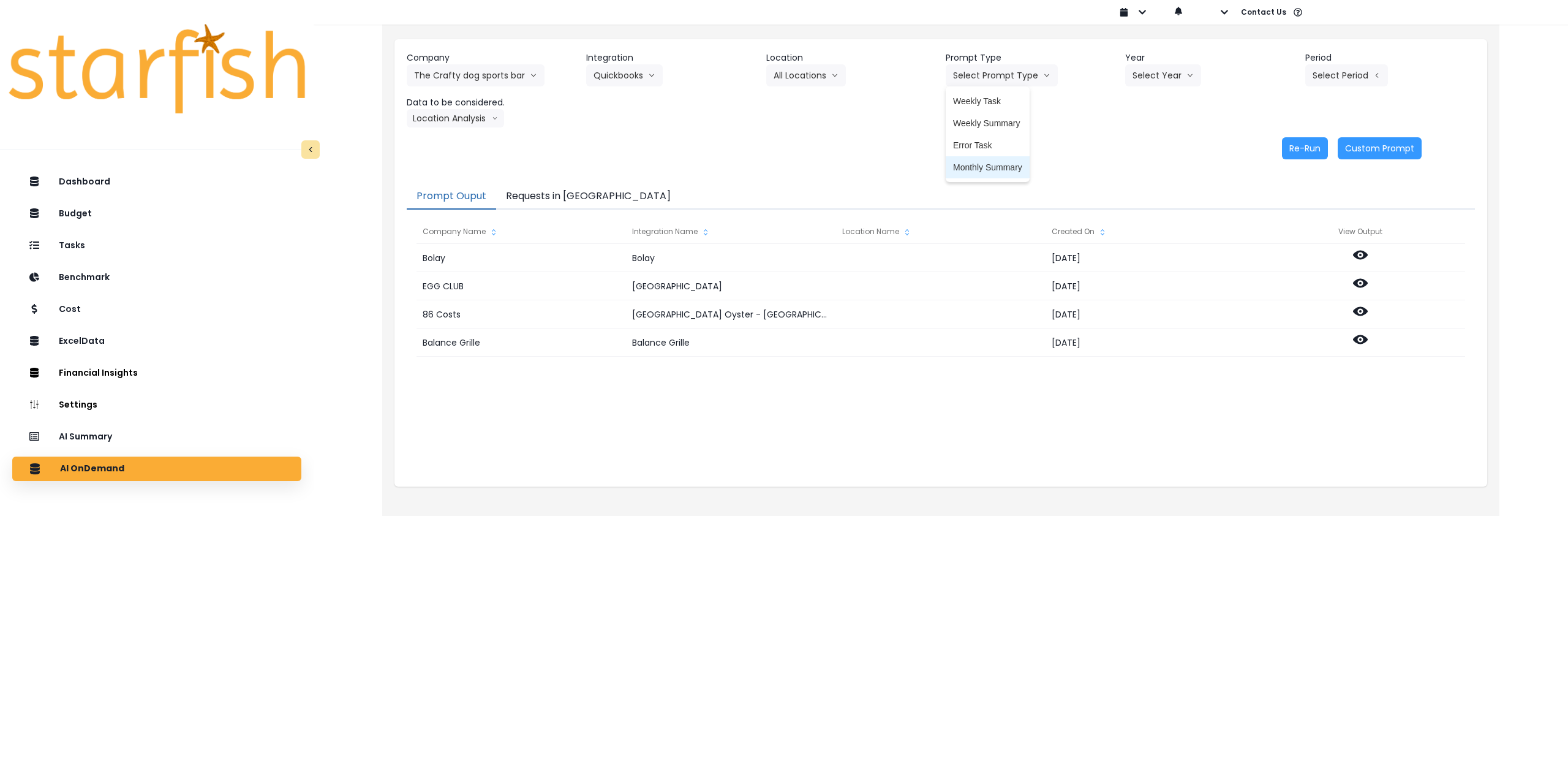
click at [975, 163] on span "Monthly Summary" at bounding box center [987, 167] width 69 height 13
click at [1140, 78] on button "Select Year" at bounding box center [1164, 75] width 76 height 22
click at [1140, 149] on span "2025" at bounding box center [1142, 145] width 19 height 13
click at [1346, 83] on button "Select Period" at bounding box center [1346, 75] width 83 height 22
click at [1287, 193] on span "P6" at bounding box center [1290, 189] width 15 height 13
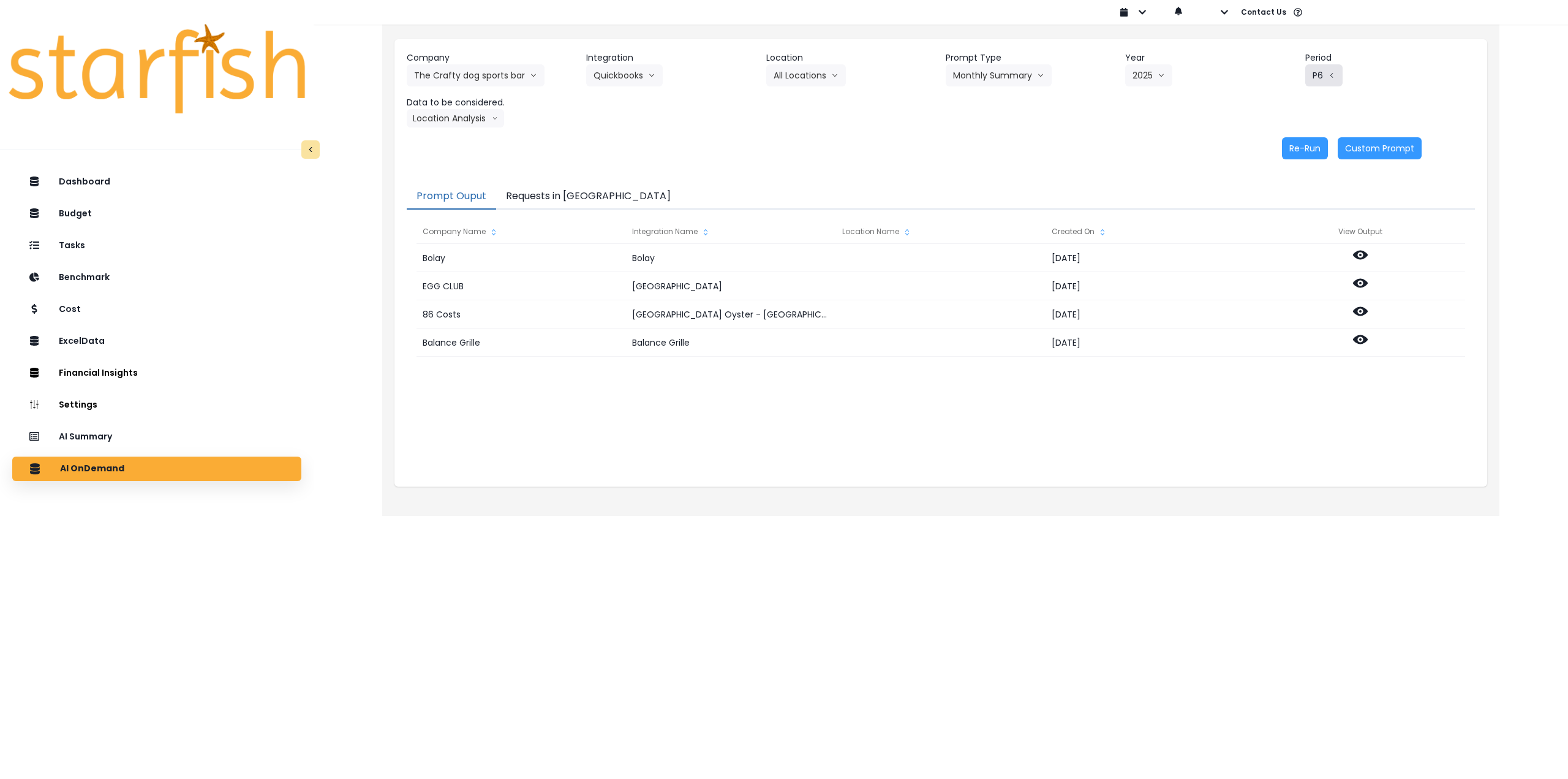
click at [1320, 75] on button "P6" at bounding box center [1324, 75] width 37 height 22
click at [1282, 234] on span "P8" at bounding box center [1290, 234] width 15 height 13
click at [463, 116] on button "Location Analysis" at bounding box center [456, 118] width 98 height 19
click at [452, 137] on span "Comparison overtime" at bounding box center [454, 142] width 82 height 13
click at [1310, 151] on button "Re-Run" at bounding box center [1305, 148] width 46 height 22
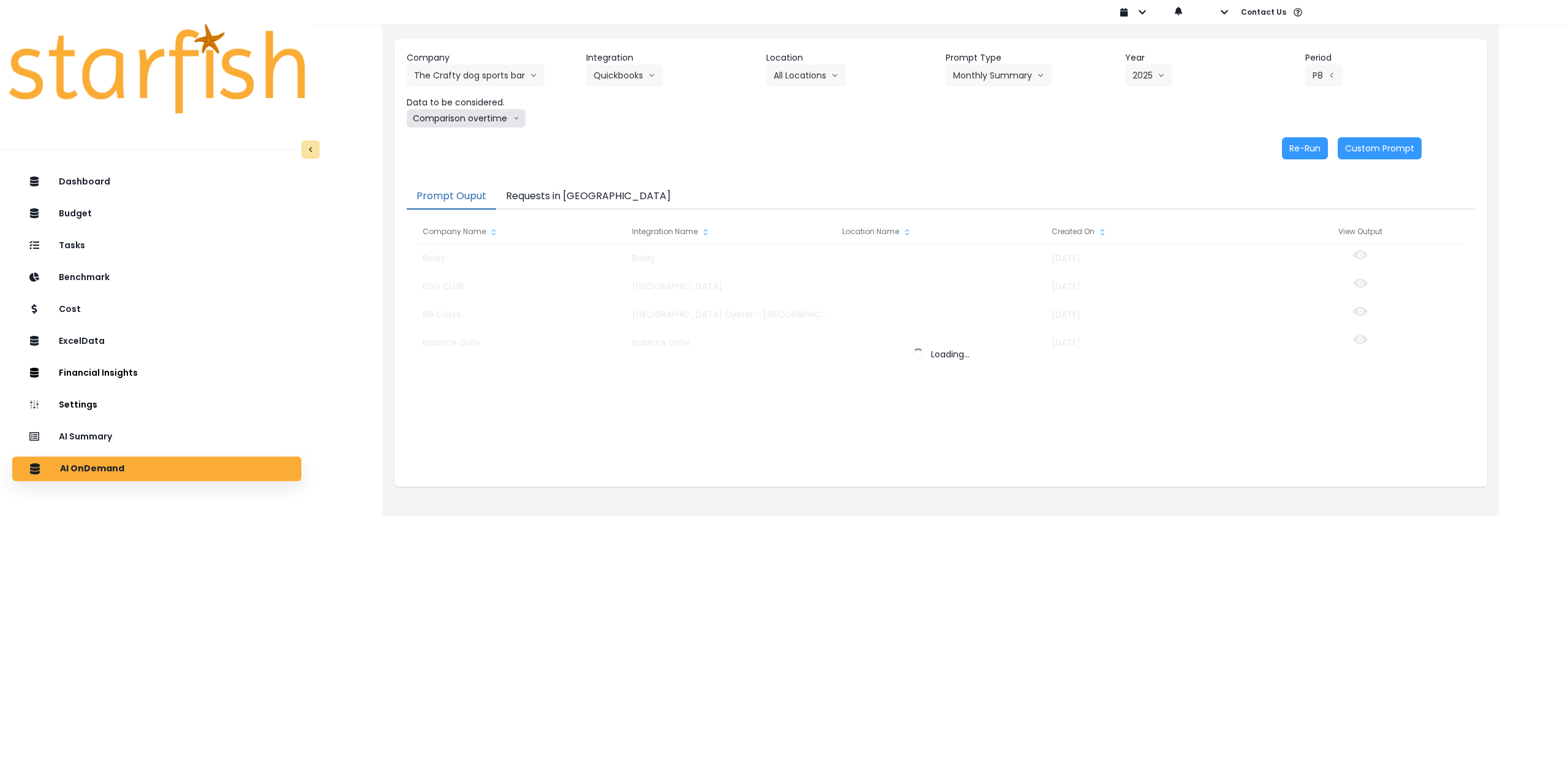
click at [464, 118] on button "Comparison overtime" at bounding box center [466, 118] width 119 height 19
click at [447, 167] on span "Location Analysis" at bounding box center [454, 164] width 82 height 13
click at [578, 499] on html "Dashboard Budget Tasks Benchmark Cost ExcelData Financial Insights Location Ana…" at bounding box center [784, 250] width 1568 height 499
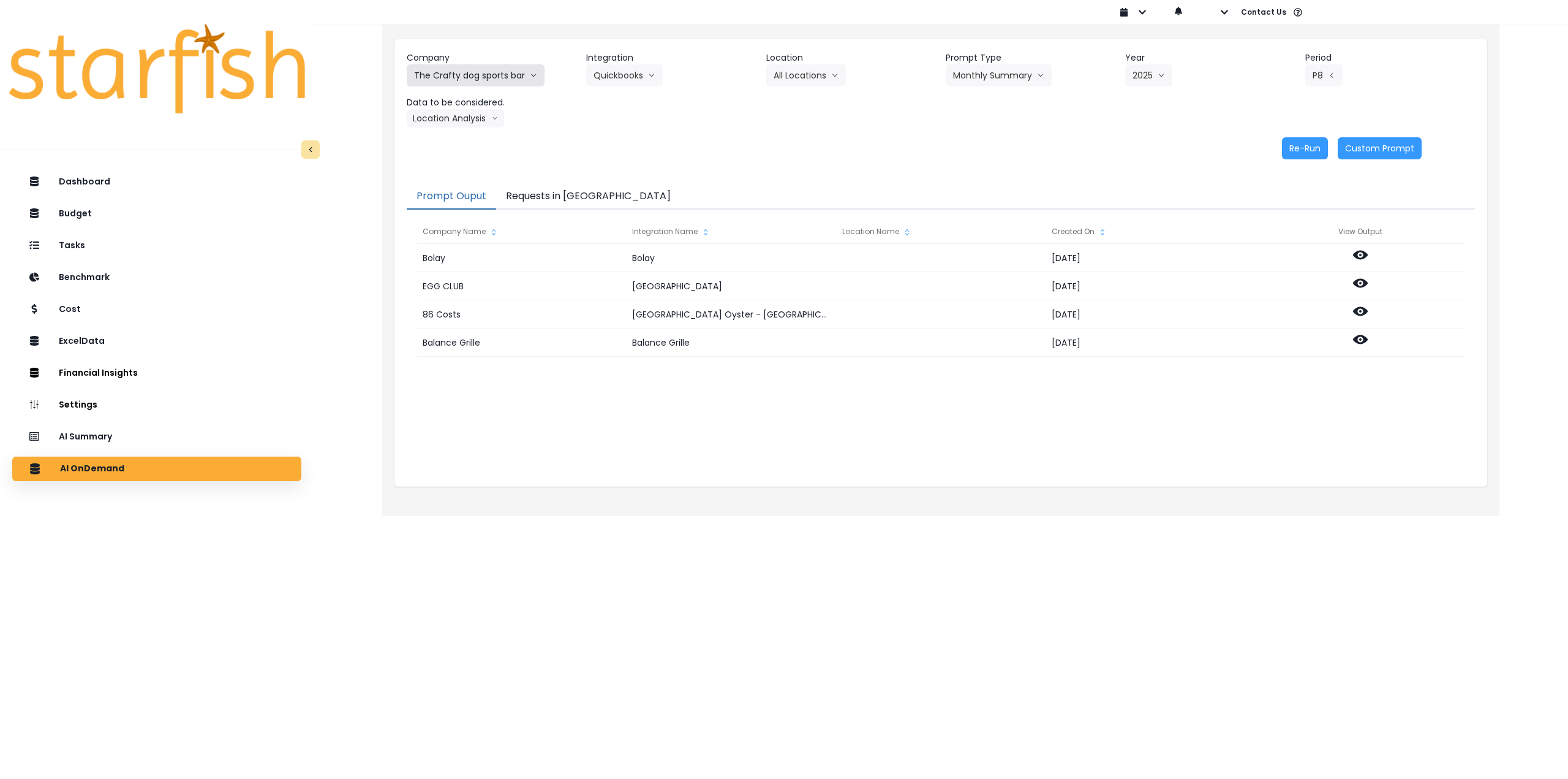
click at [494, 78] on button "The Crafty dog sports bar" at bounding box center [476, 75] width 138 height 22
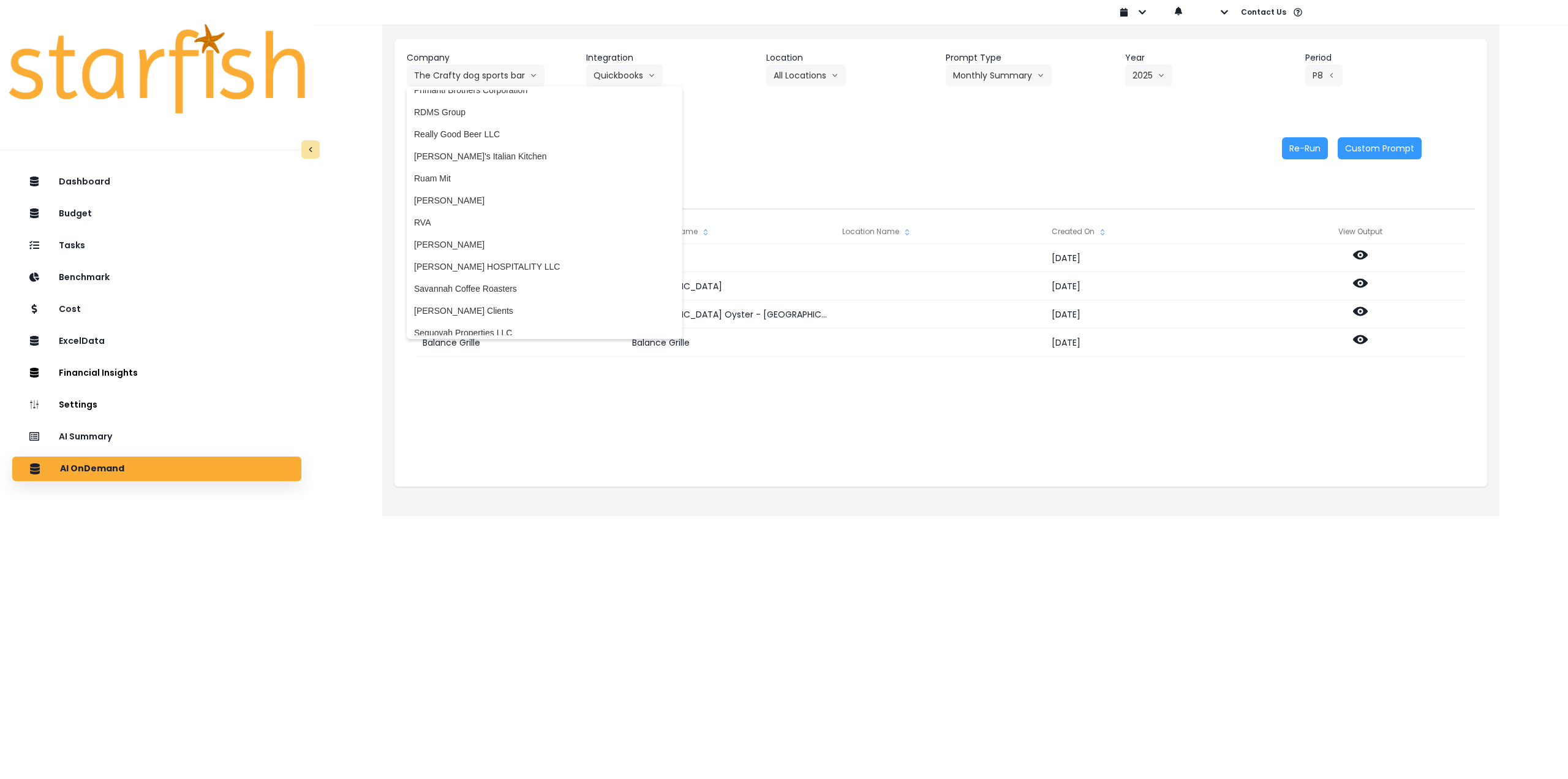
scroll to position [2055, 0]
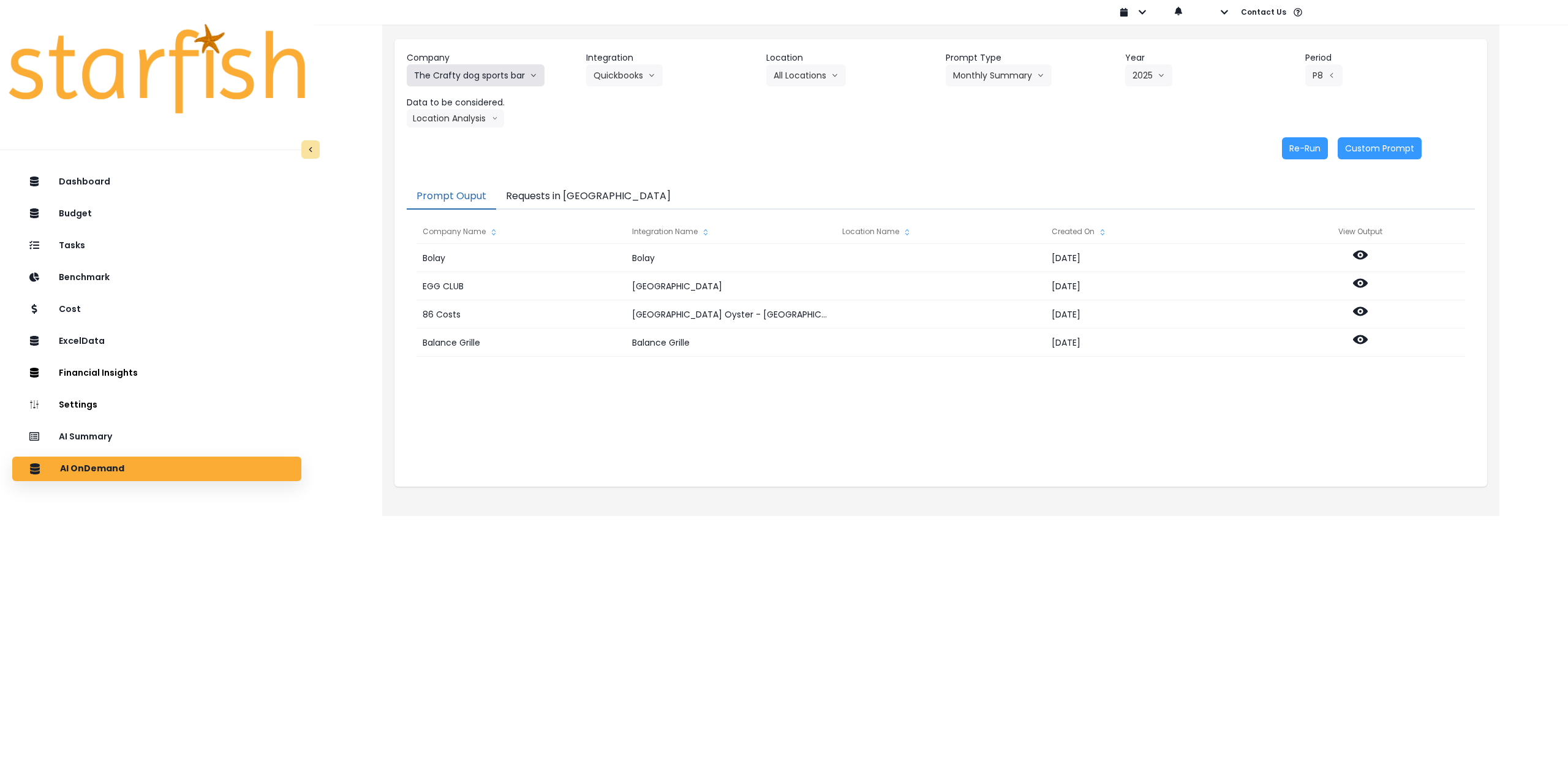
click at [447, 75] on button "The Crafty dog sports bar" at bounding box center [476, 75] width 138 height 22
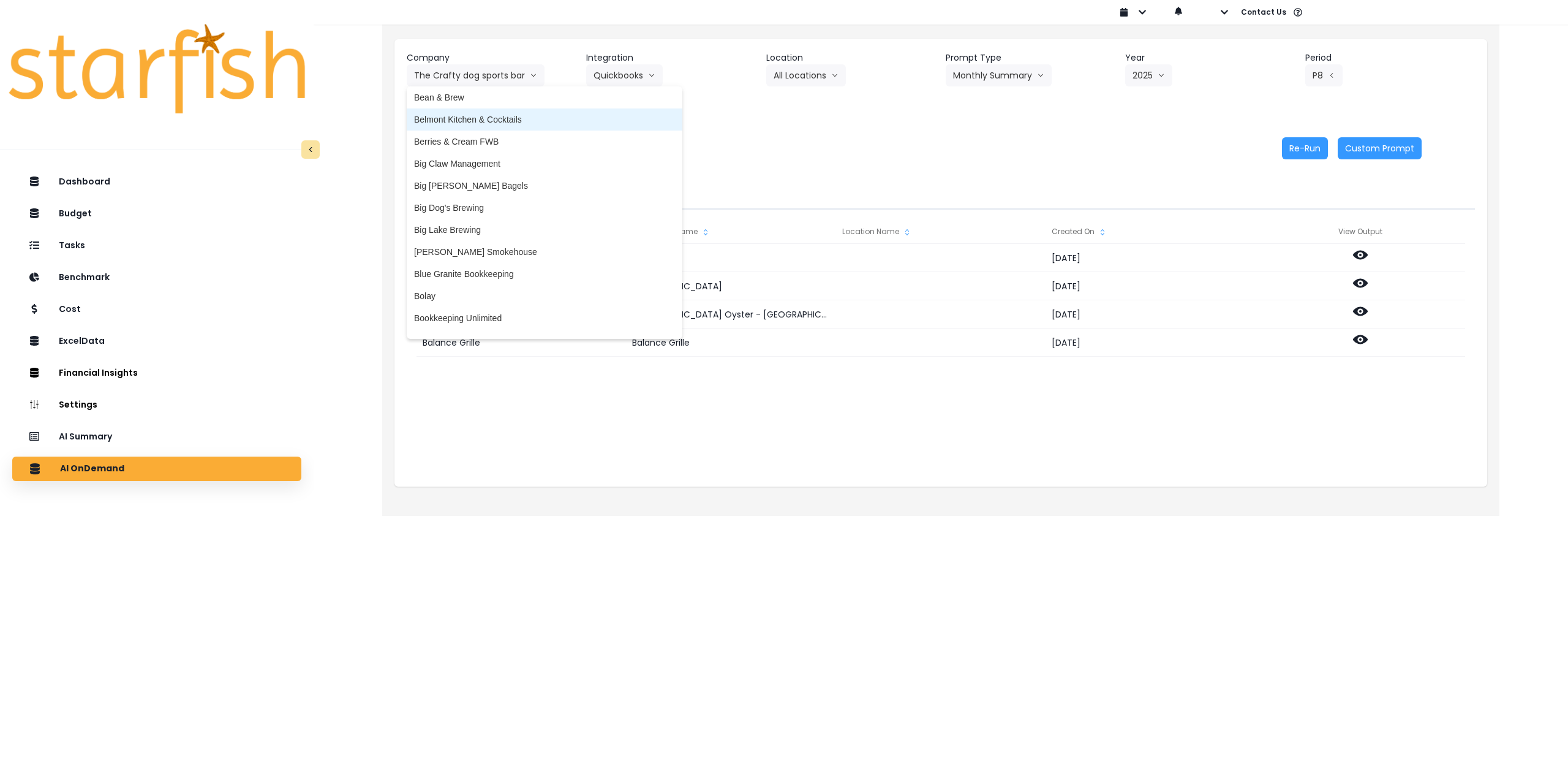
scroll to position [154, 0]
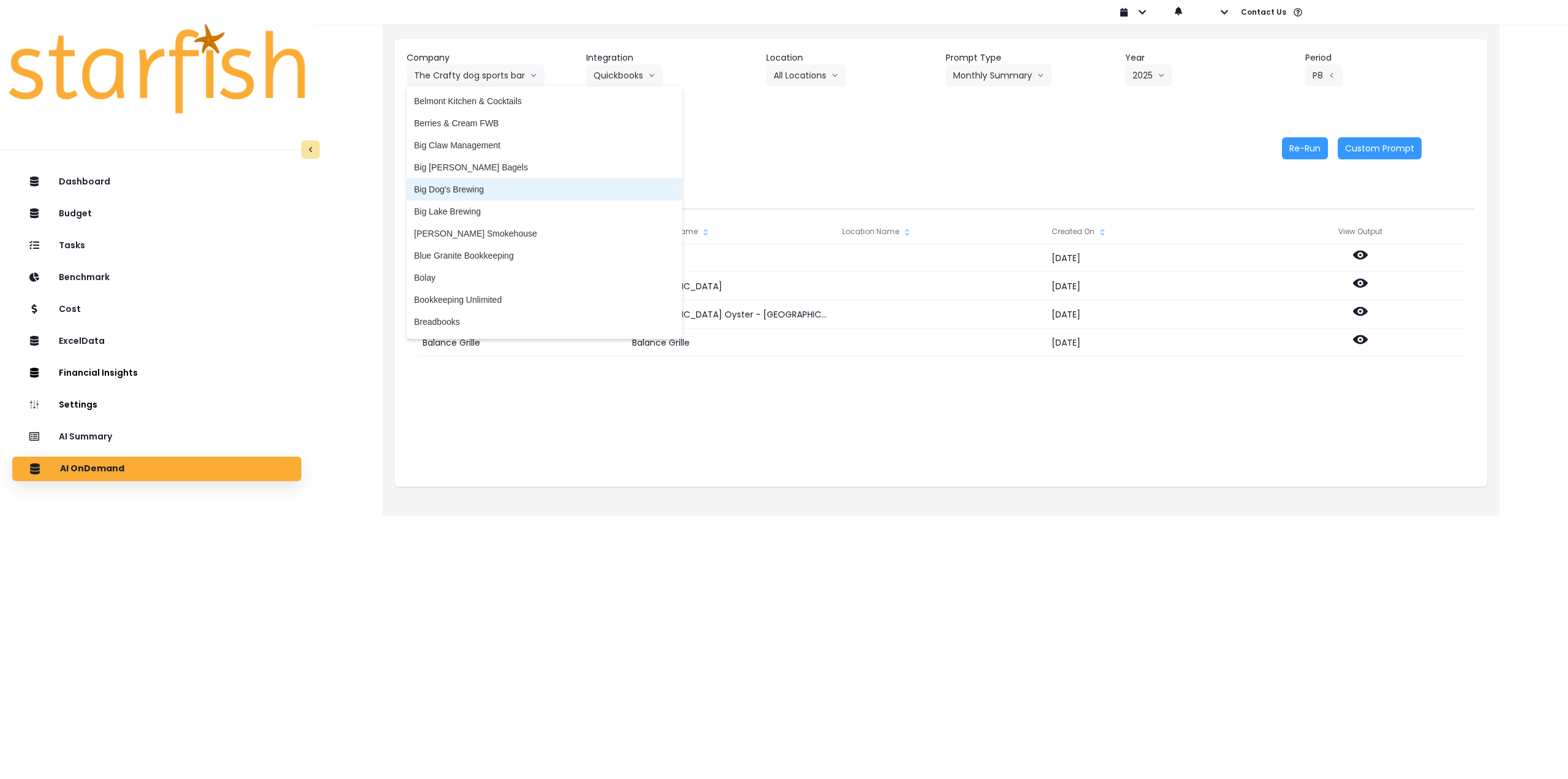
click at [484, 190] on span "Big Dog's Brewing" at bounding box center [544, 189] width 261 height 13
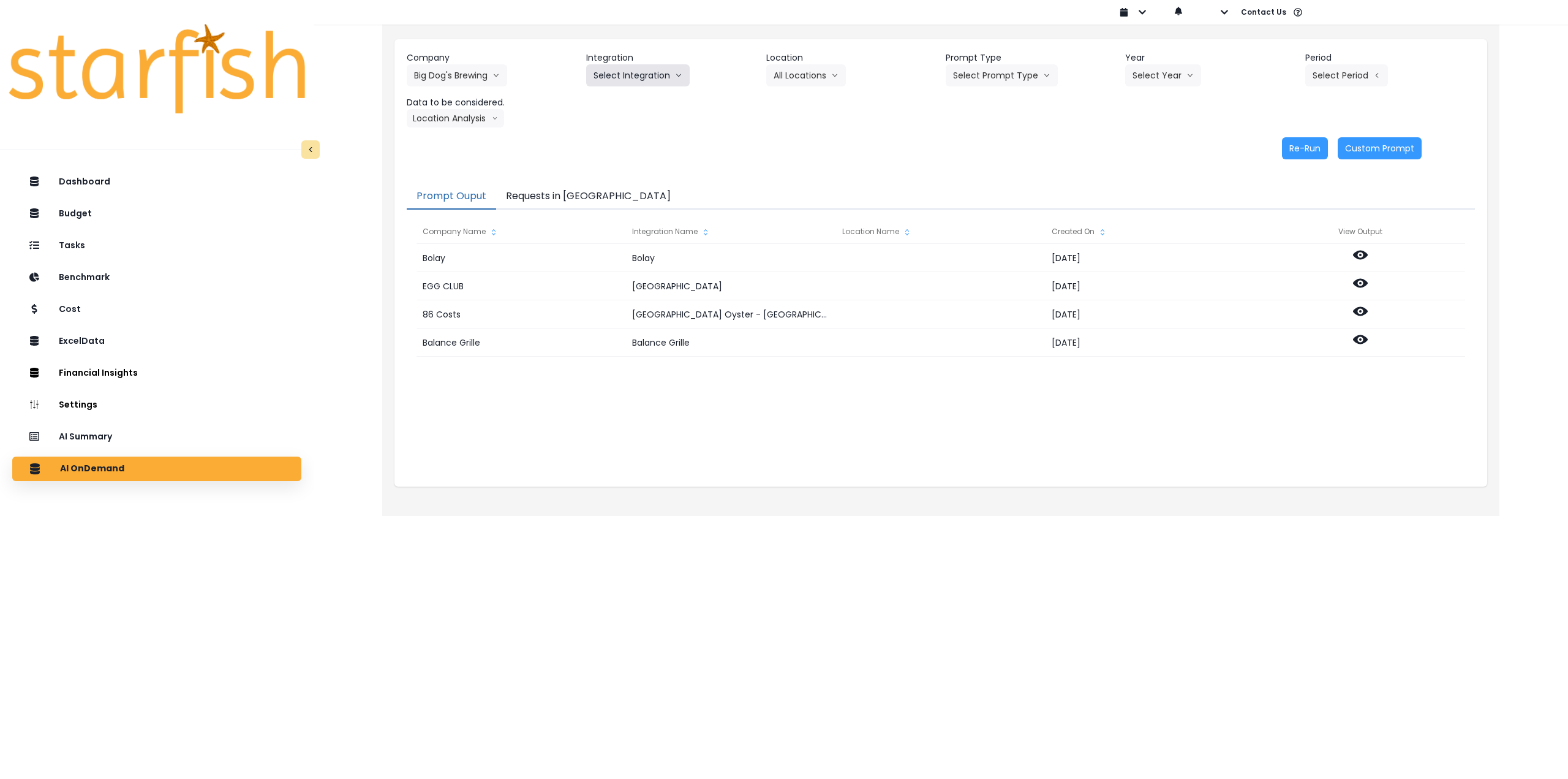
click at [627, 67] on button "Select Integration" at bounding box center [638, 75] width 104 height 22
click at [615, 95] on span "bigdogs" at bounding box center [608, 101] width 30 height 13
click at [845, 78] on icon "arrow down line" at bounding box center [848, 75] width 8 height 13
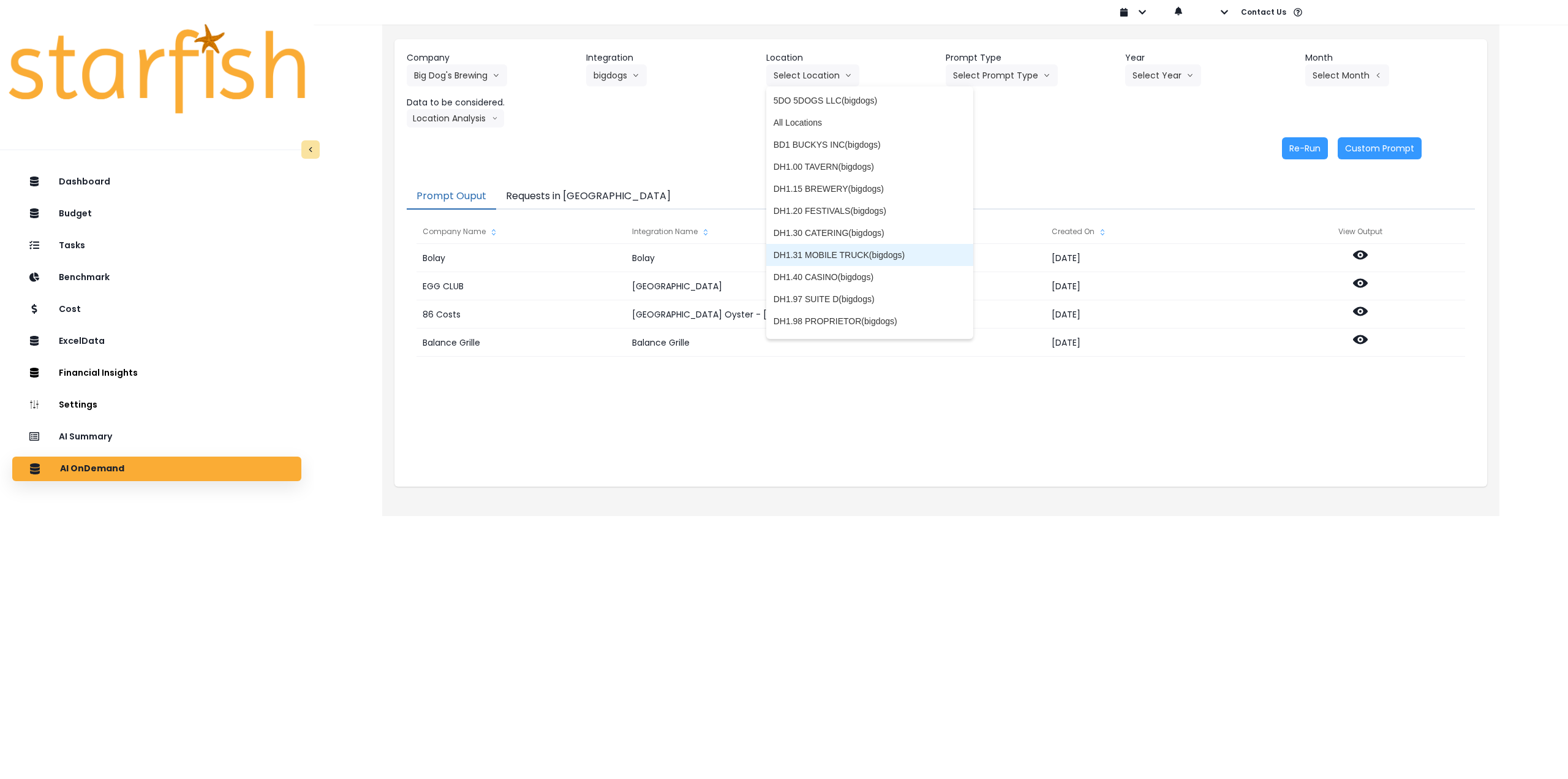
scroll to position [0, 0]
click at [811, 148] on span "All Locations" at bounding box center [870, 145] width 192 height 13
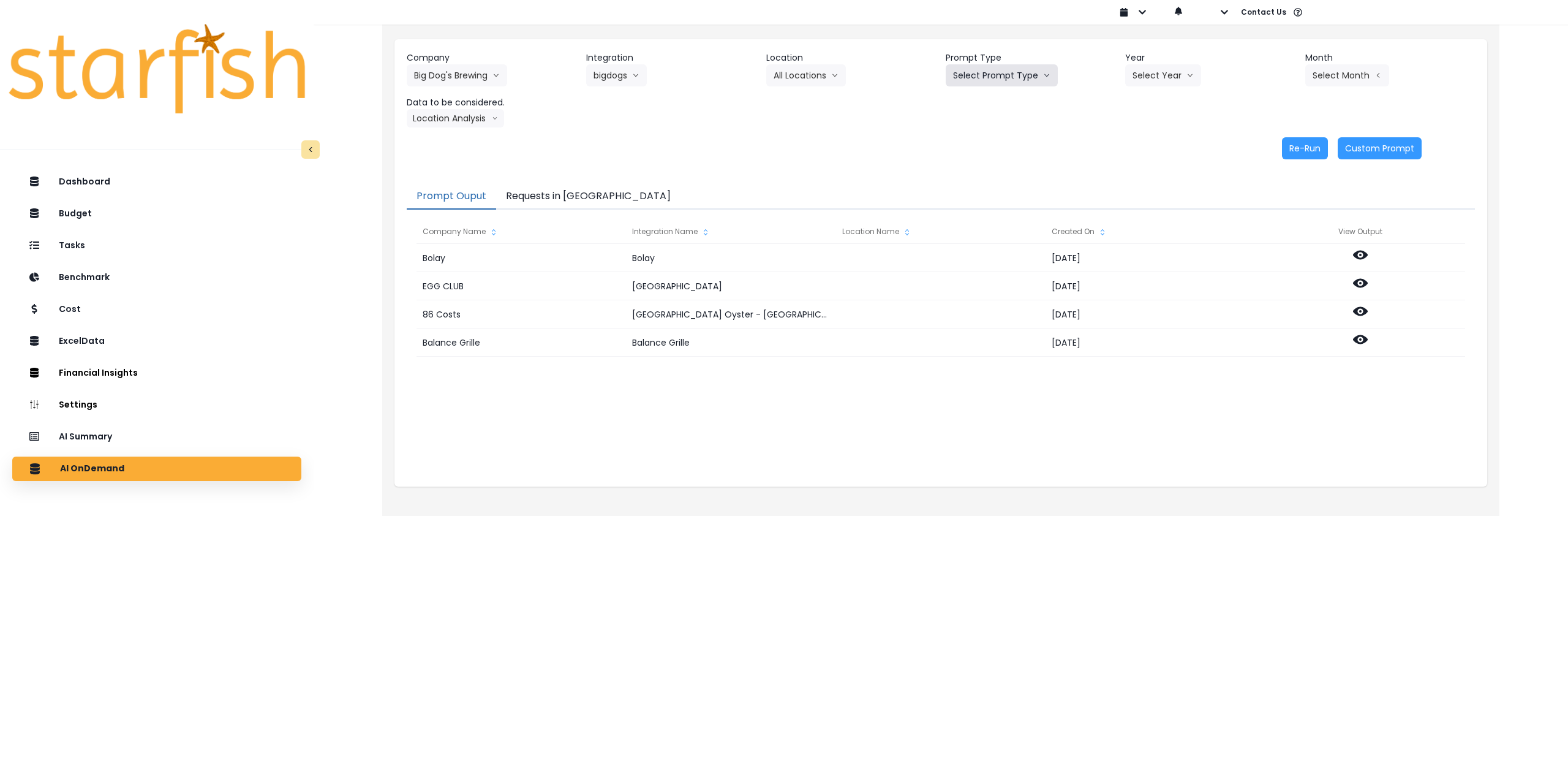
click at [998, 81] on button "Select Prompt Type" at bounding box center [1002, 75] width 112 height 22
click at [988, 169] on span "Monthly Summary" at bounding box center [987, 167] width 69 height 13
click at [1173, 73] on button "Select Year" at bounding box center [1164, 75] width 76 height 22
click at [1143, 148] on span "2025" at bounding box center [1142, 145] width 19 height 13
click at [1354, 73] on button "Select Month" at bounding box center [1347, 75] width 84 height 22
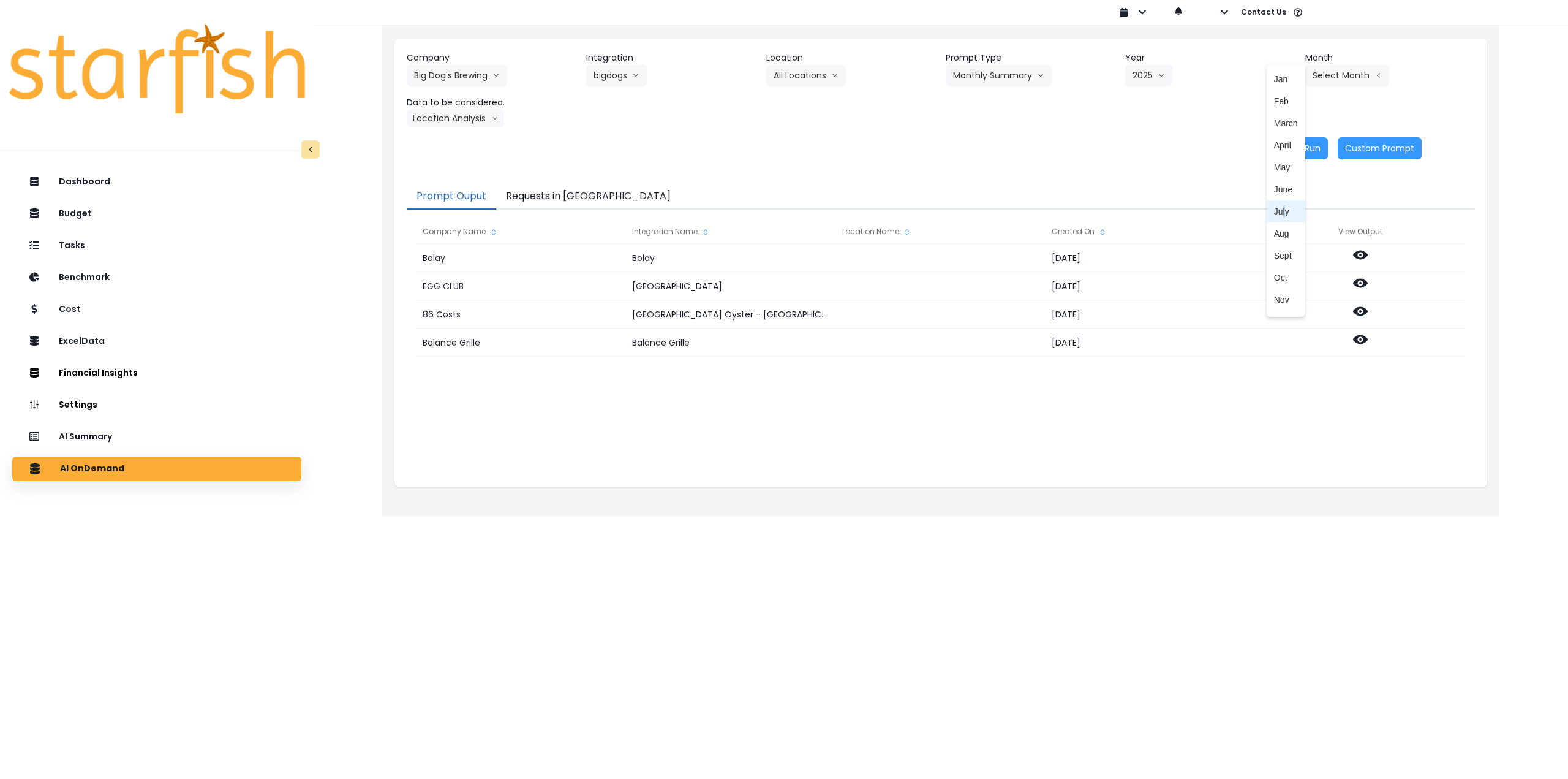
drag, startPoint x: 1276, startPoint y: 209, endPoint x: 1049, endPoint y: 182, distance: 228.6
click at [1274, 209] on span "July" at bounding box center [1286, 212] width 24 height 13
click at [463, 120] on button "Location Analysis" at bounding box center [456, 118] width 98 height 19
click at [463, 145] on span "Comparison overtime" at bounding box center [454, 142] width 82 height 13
click at [1304, 140] on button "Re-Run" at bounding box center [1305, 148] width 46 height 22
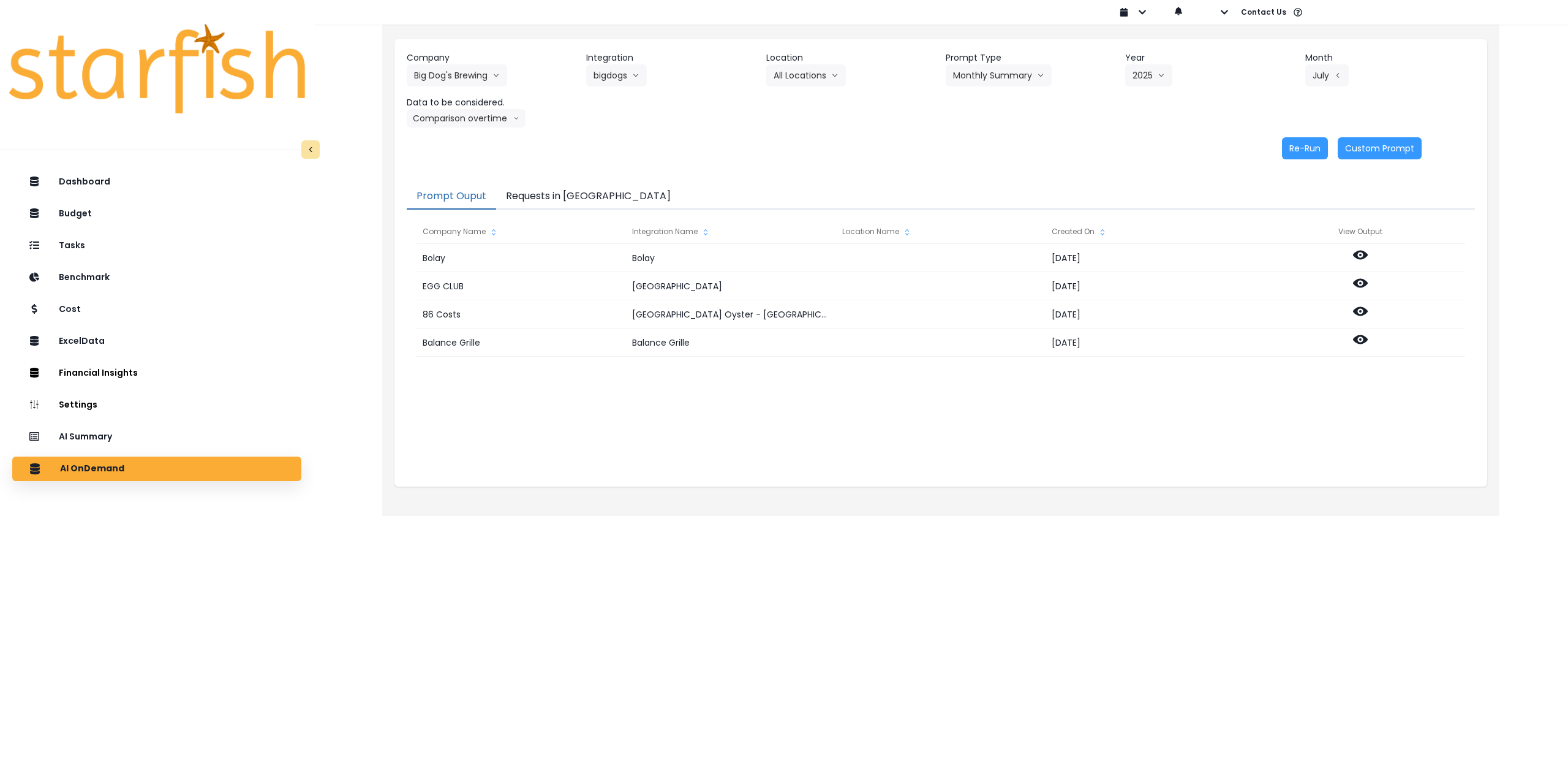
click at [1326, 484] on div "Prompt Ouput Requests in Queue Company Name Integration Name Location Name Crea…" at bounding box center [940, 330] width 1093 height 315
click at [1299, 148] on button "Re-Run" at bounding box center [1305, 148] width 46 height 22
click at [561, 198] on button "Requests in Queue" at bounding box center [588, 196] width 185 height 26
click at [452, 194] on button "Prompt Ouput" at bounding box center [452, 196] width 89 height 26
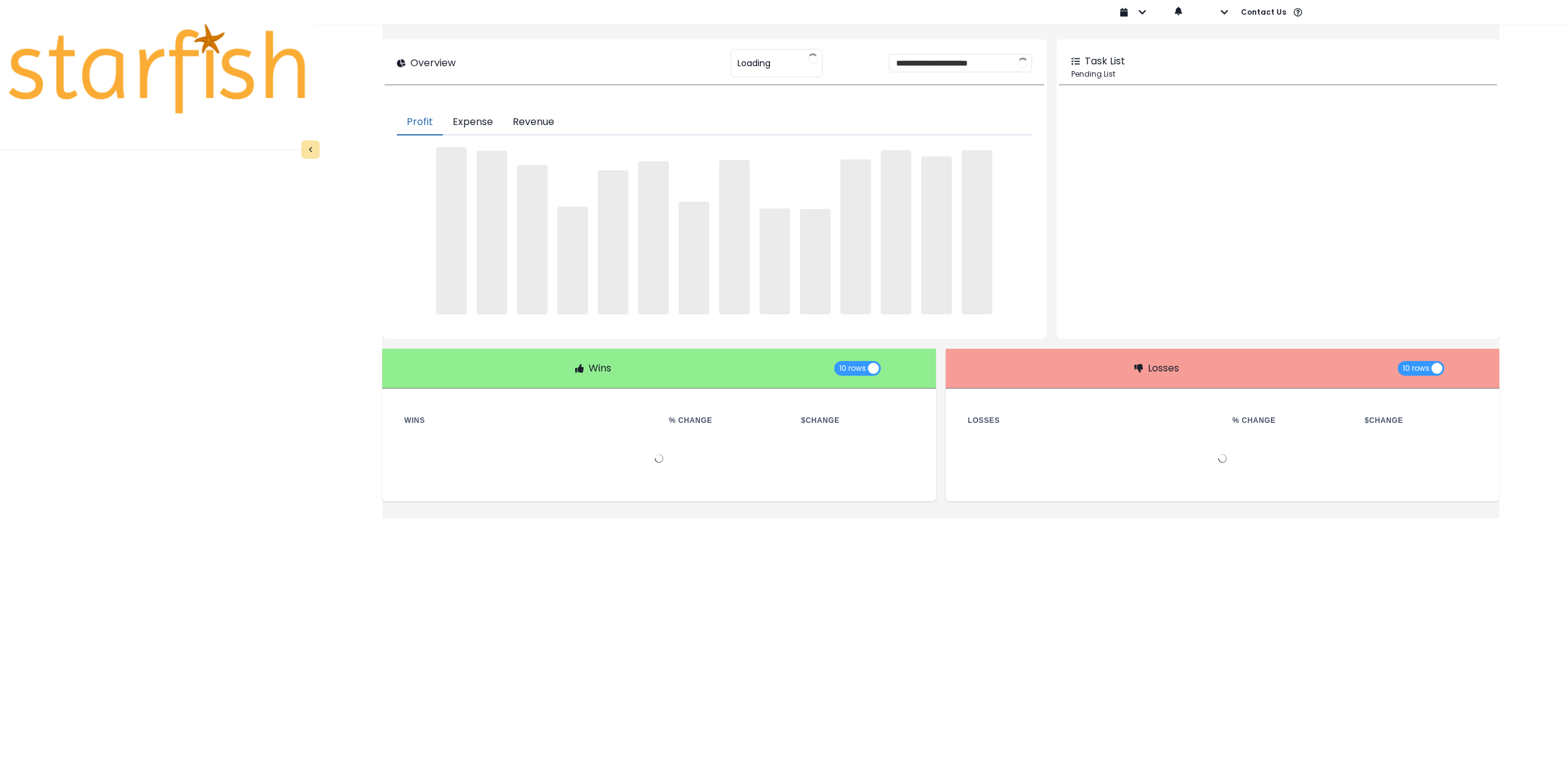
type input "********"
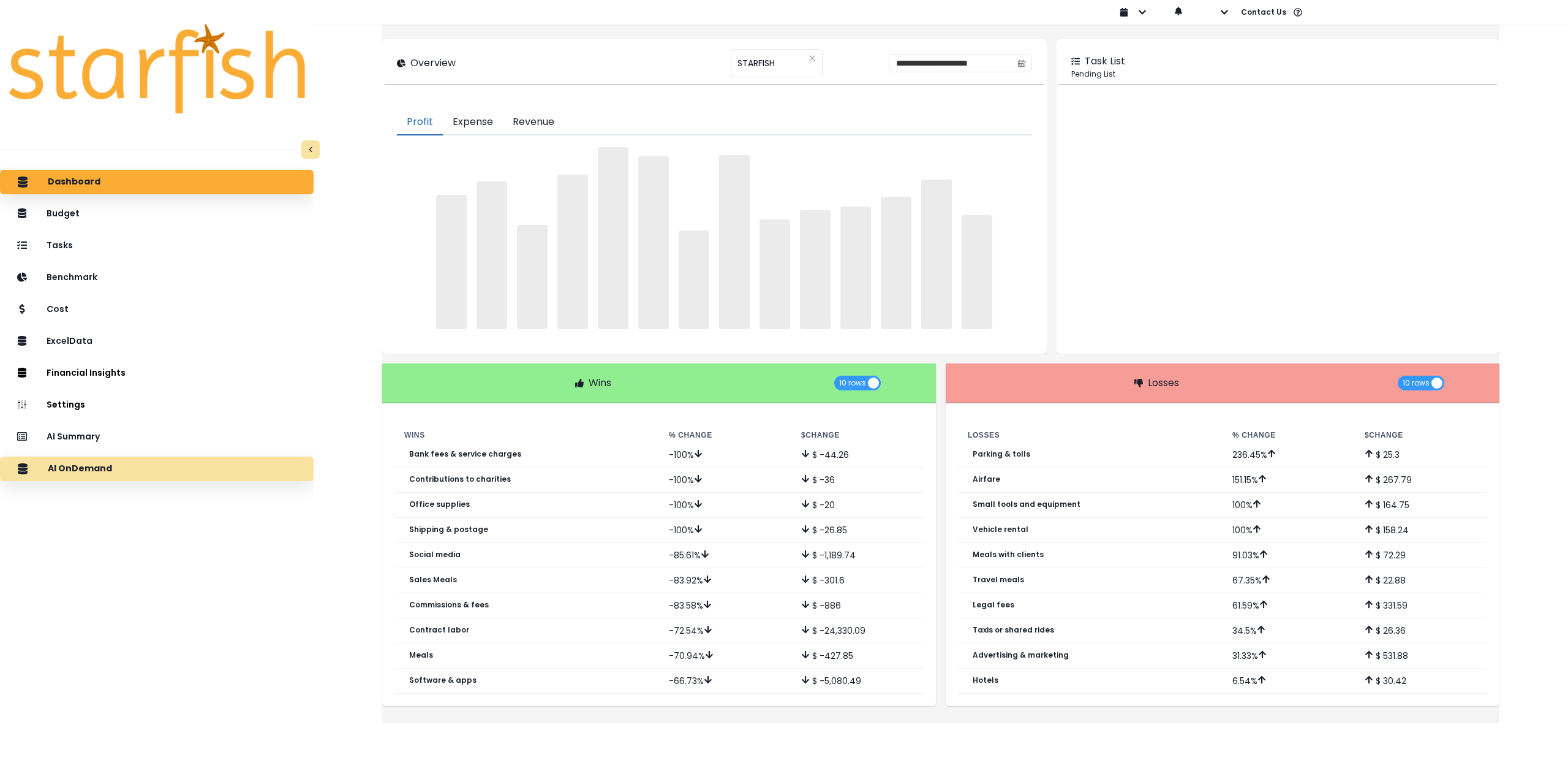
click at [135, 470] on div "AI OnDemand" at bounding box center [157, 469] width 294 height 26
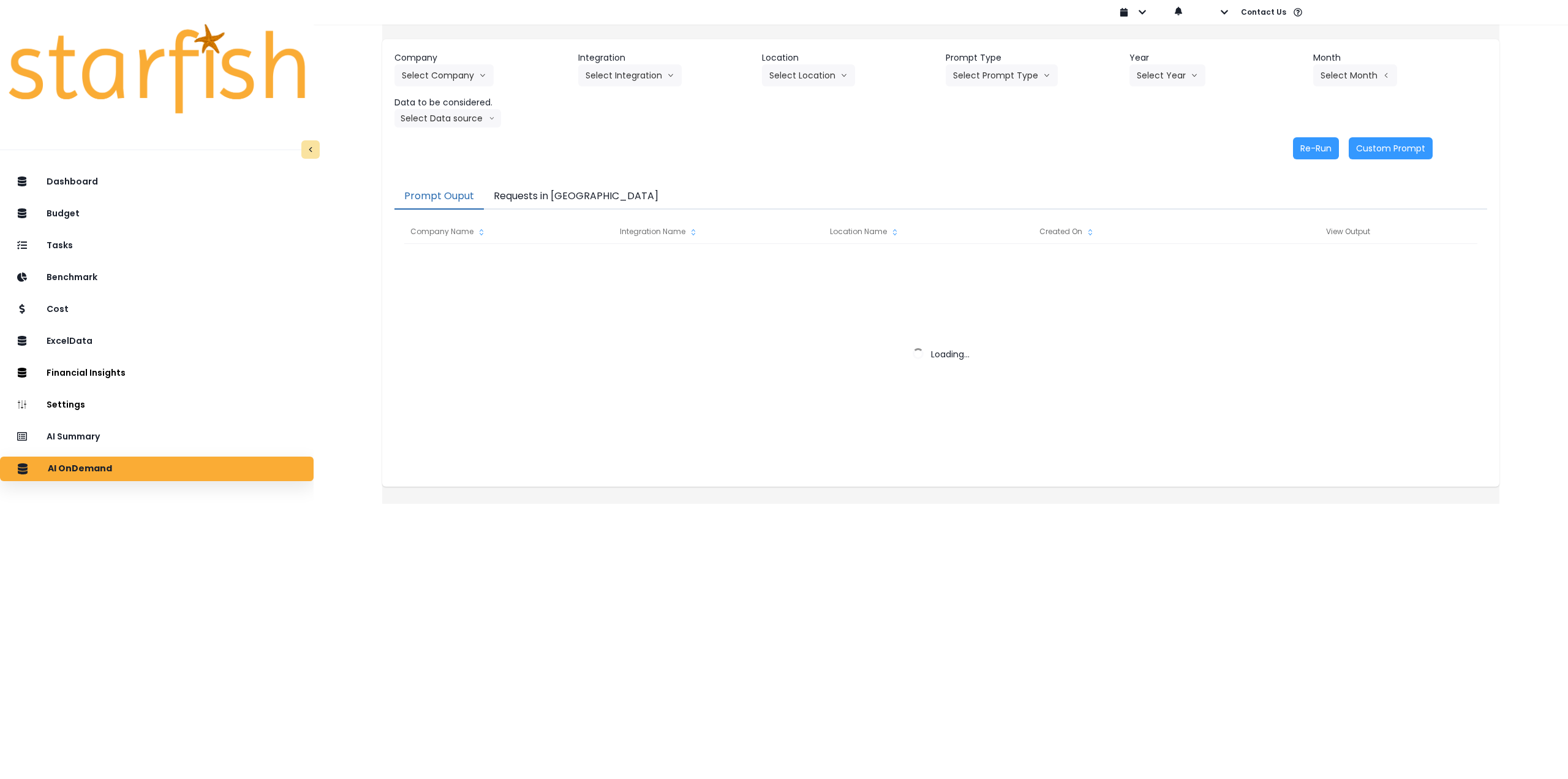
click at [546, 194] on button "Requests in Queue" at bounding box center [575, 196] width 185 height 26
click at [458, 191] on button "Prompt Ouput" at bounding box center [439, 196] width 89 height 26
click at [515, 192] on button "Requests in Queue" at bounding box center [575, 196] width 185 height 26
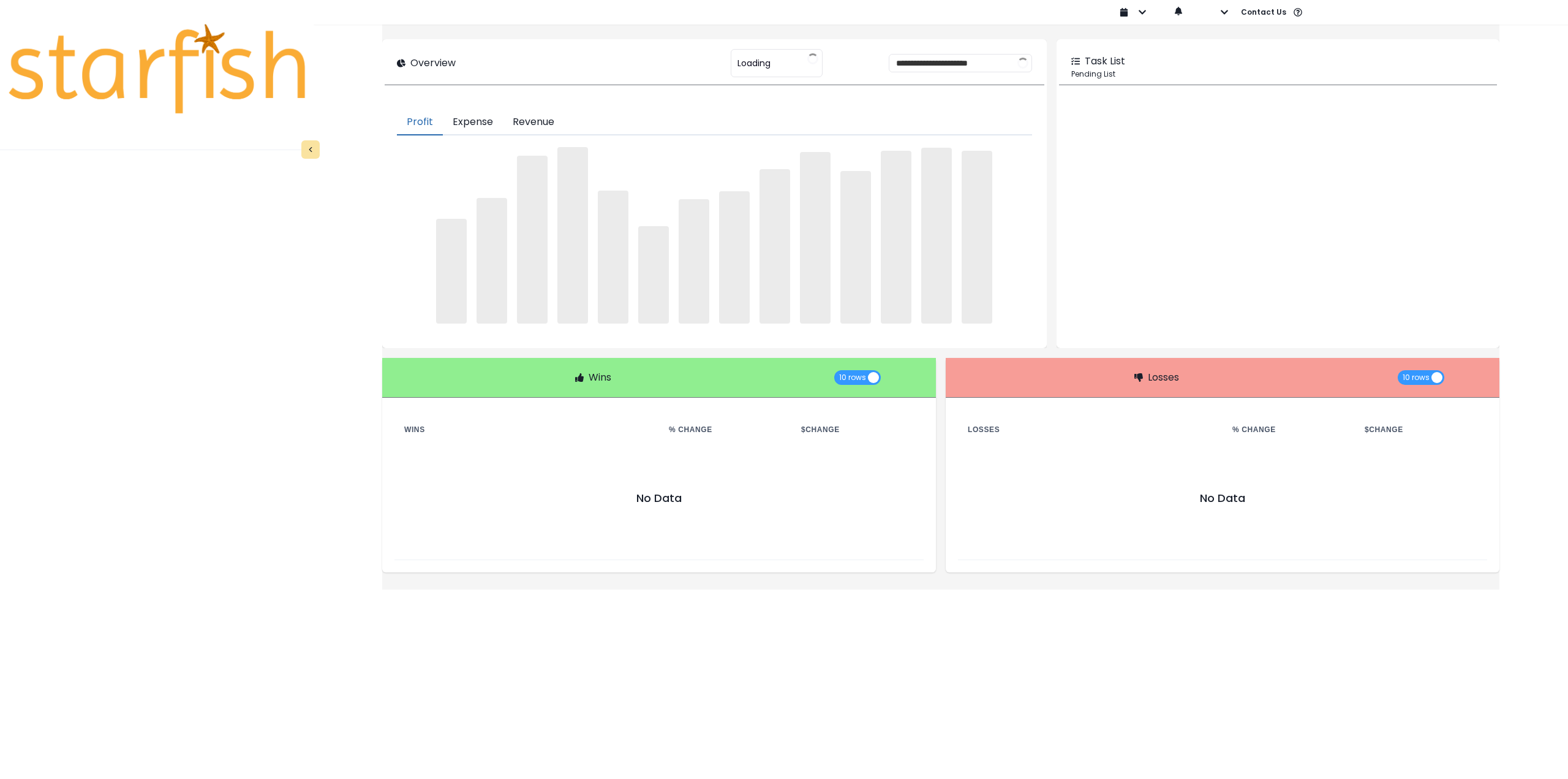
type input "********"
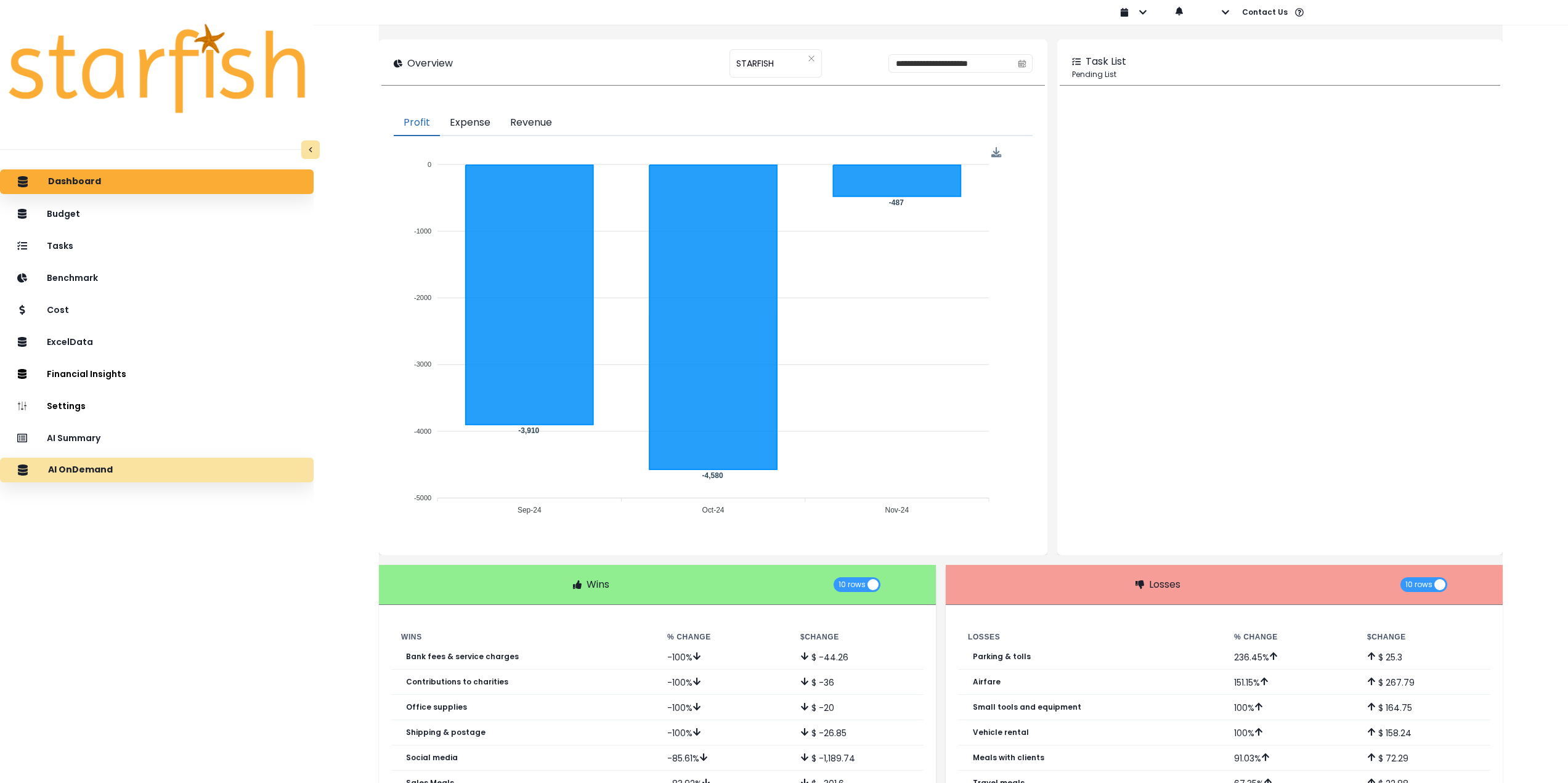
click at [147, 470] on div "AI OnDemand" at bounding box center [157, 469] width 294 height 26
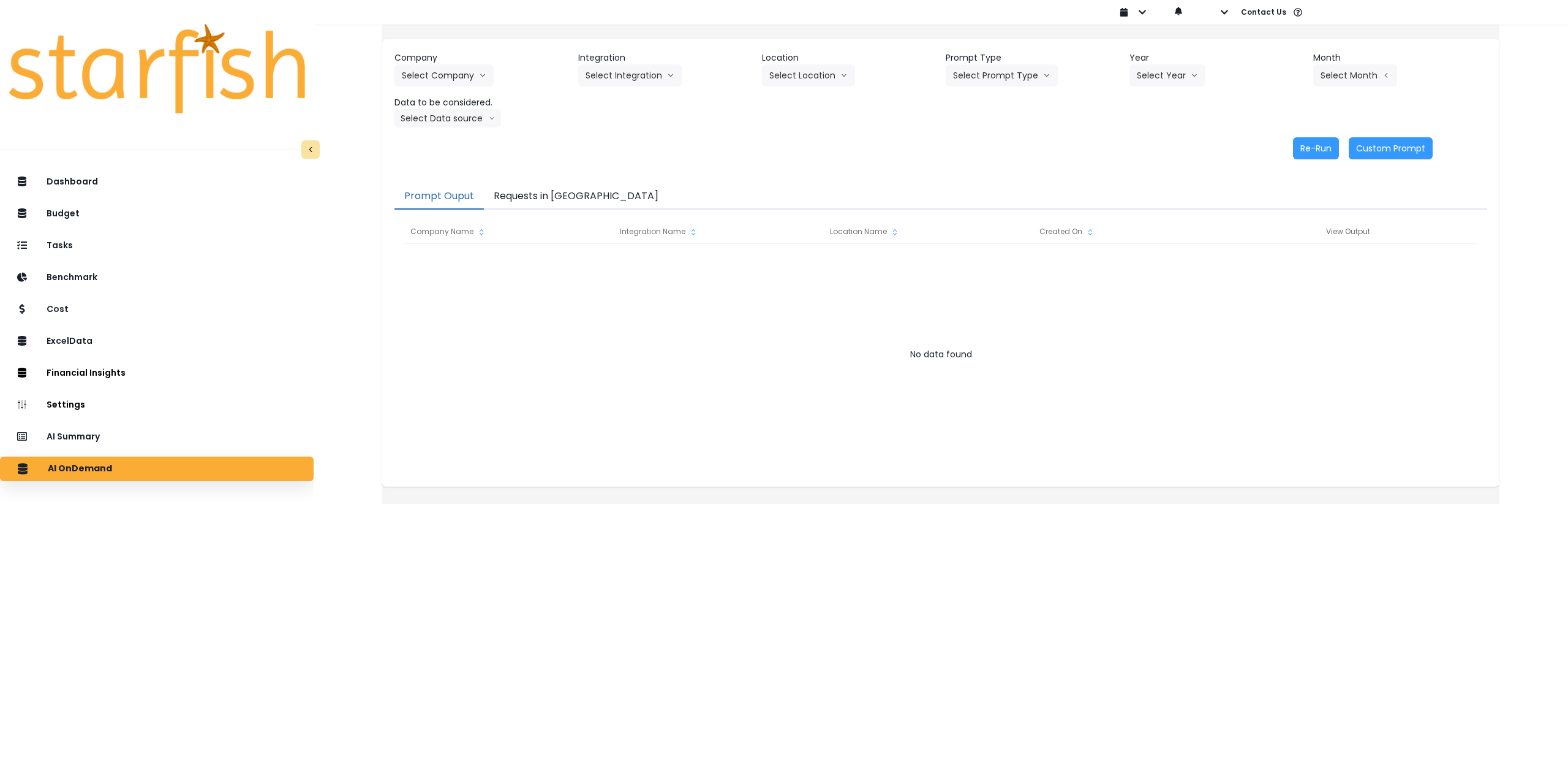
click at [546, 194] on button "Requests in Queue" at bounding box center [575, 196] width 185 height 26
click at [474, 72] on button "Select Company" at bounding box center [444, 75] width 99 height 22
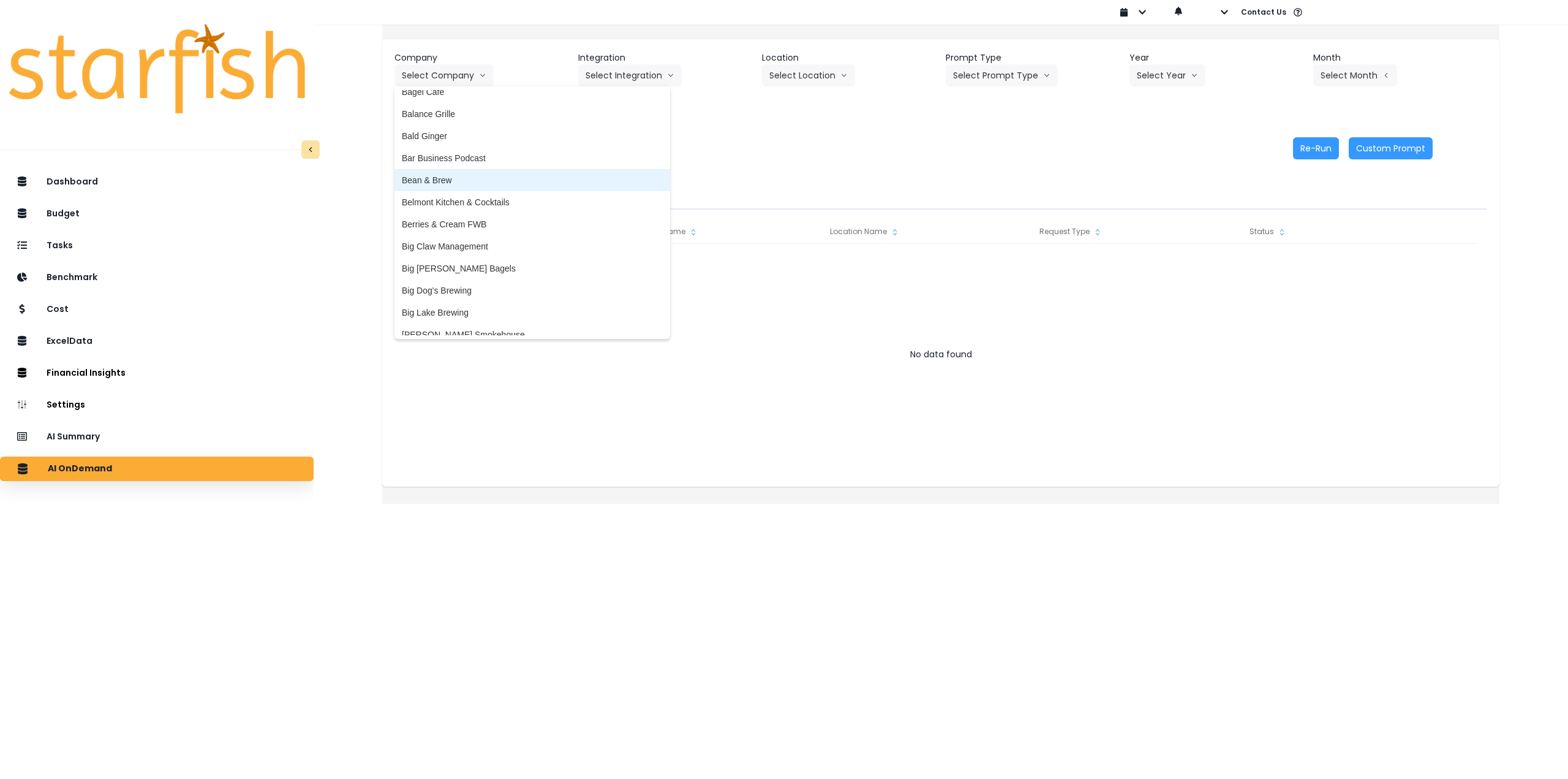
scroll to position [62, 0]
click at [491, 280] on span "Big Dog's Brewing" at bounding box center [532, 282] width 261 height 13
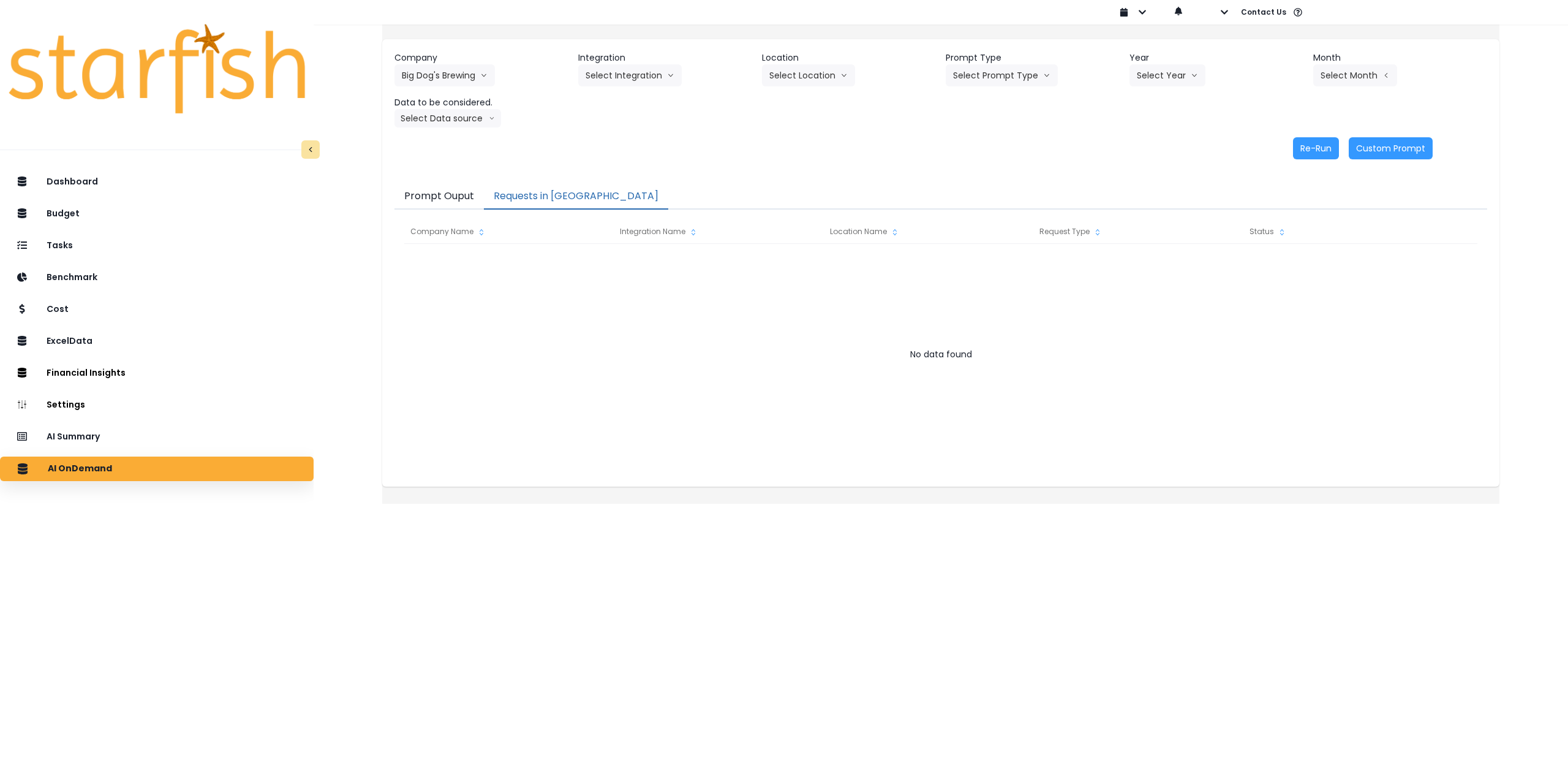
click at [613, 90] on div "Company Big Dog's Brewing 86 Costs Asti Bagel Cafe Balance Grille Bald Ginger B…" at bounding box center [940, 89] width 1093 height 76
click at [618, 73] on button "Select Integration" at bounding box center [629, 75] width 104 height 22
click at [619, 94] on li "bigdogs" at bounding box center [600, 101] width 45 height 22
click at [803, 81] on button "Select Location" at bounding box center [808, 75] width 94 height 22
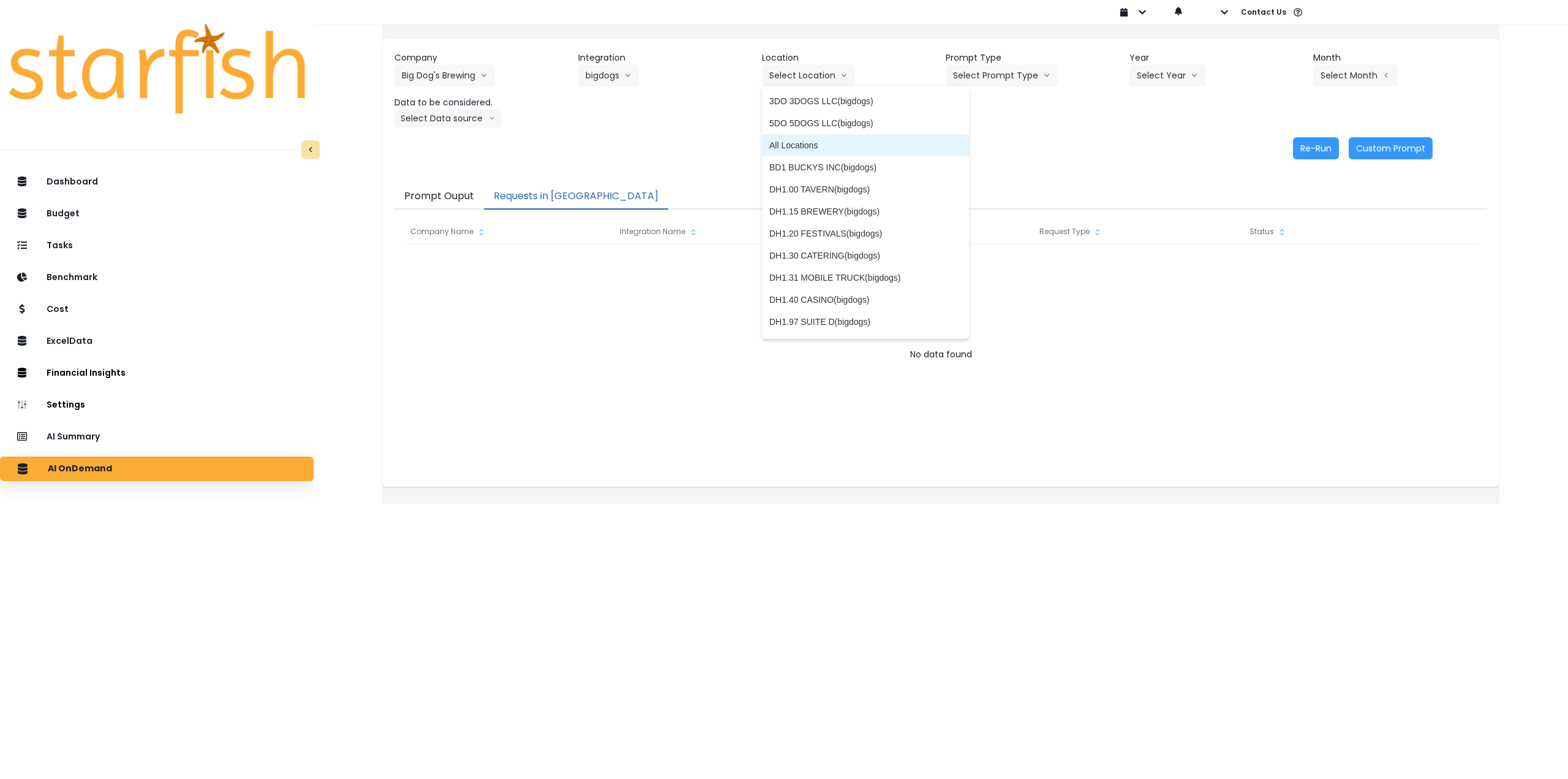
drag, startPoint x: 809, startPoint y: 148, endPoint x: 998, endPoint y: 112, distance: 192.4
click at [810, 148] on span "All Locations" at bounding box center [865, 145] width 192 height 13
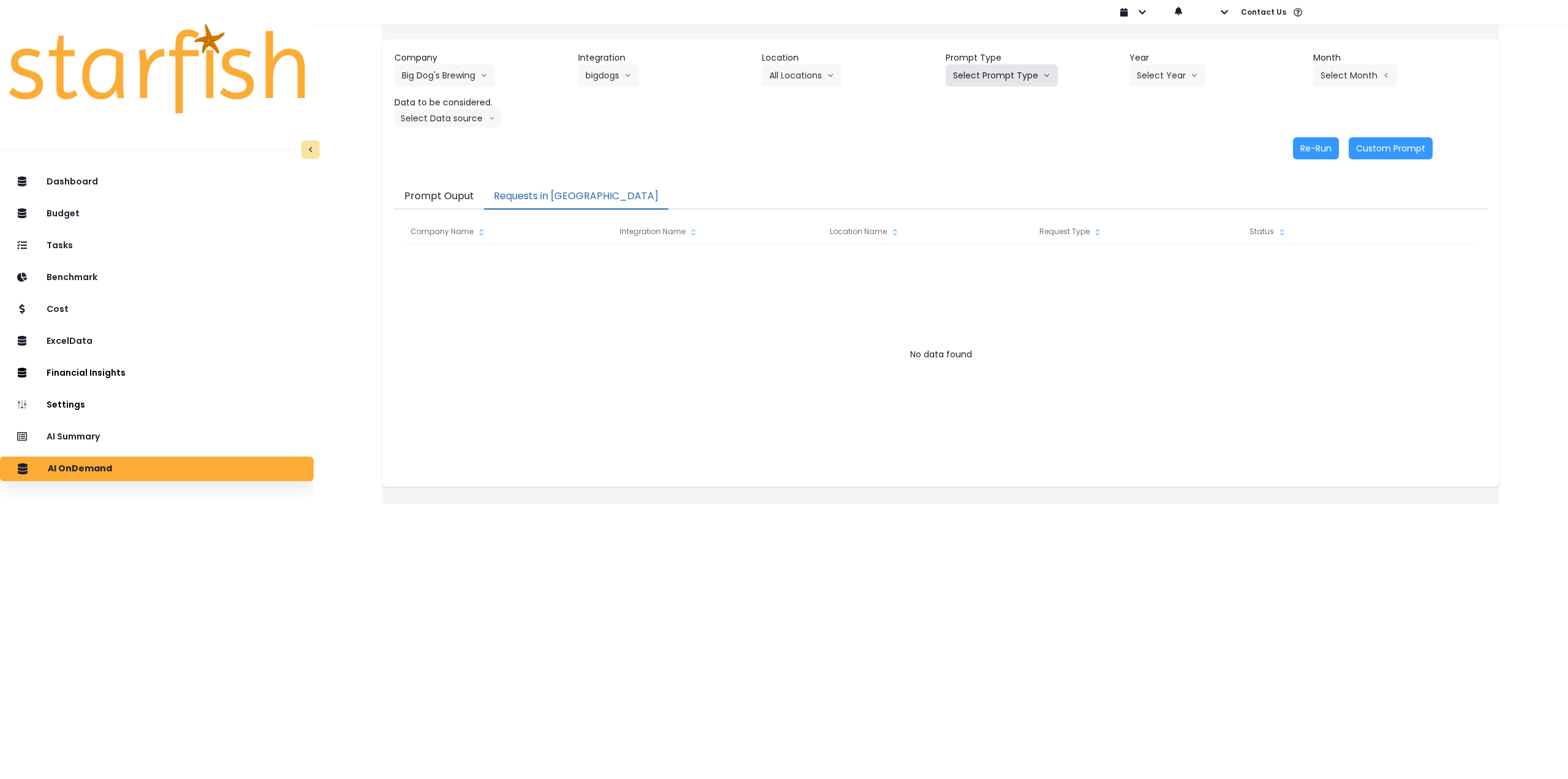
click at [1013, 72] on button "Select Prompt Type" at bounding box center [1002, 75] width 112 height 22
click at [979, 168] on span "Monthly Summary" at bounding box center [987, 167] width 69 height 13
click at [1153, 68] on button "Select Year" at bounding box center [1168, 75] width 76 height 22
click at [1137, 140] on span "2025" at bounding box center [1146, 145] width 19 height 13
click at [1314, 76] on button "Select Month" at bounding box center [1356, 75] width 84 height 22
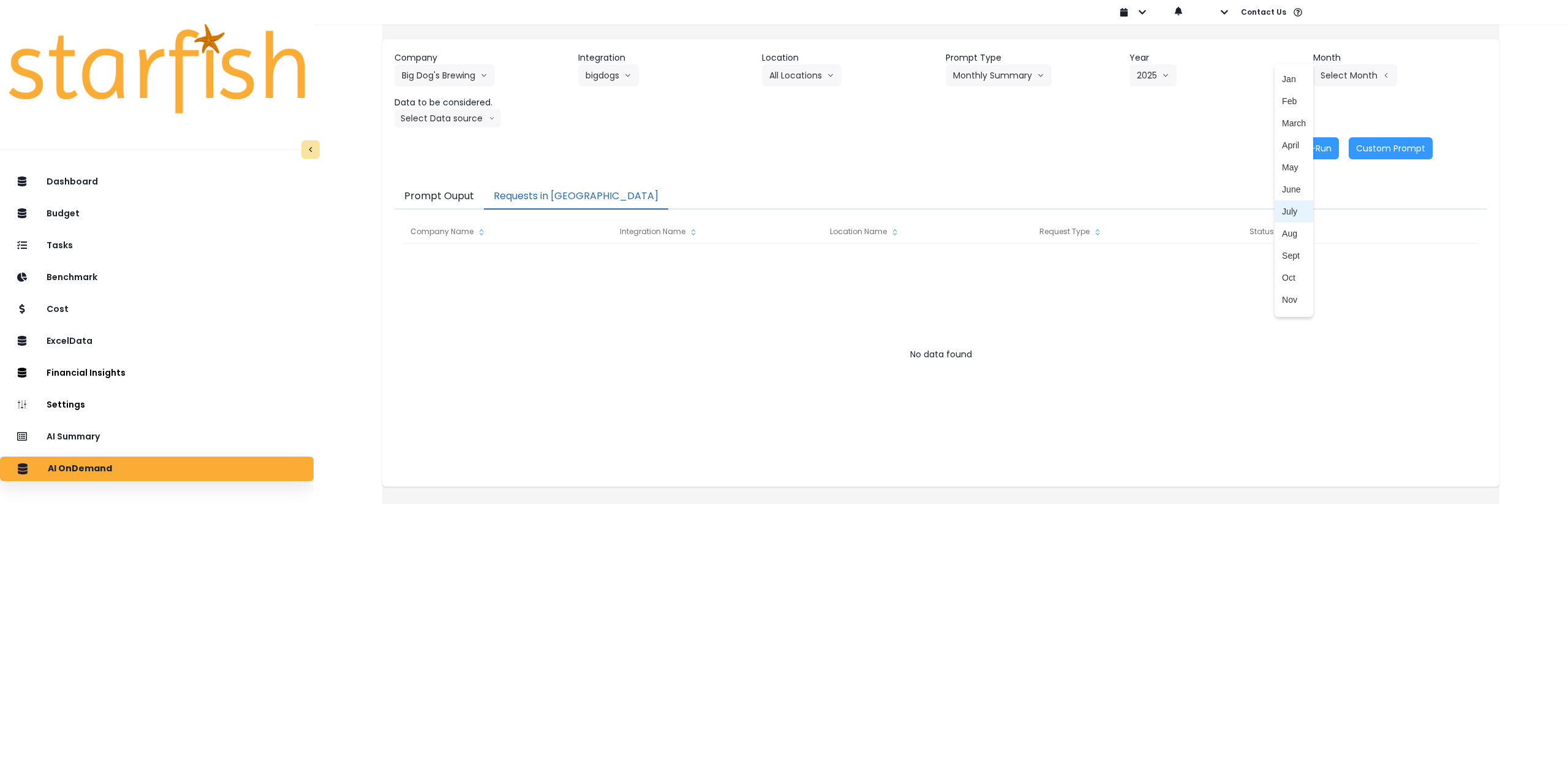
click at [1282, 208] on span "July" at bounding box center [1294, 212] width 24 height 13
click at [459, 122] on button "Select Data source" at bounding box center [447, 118] width 107 height 19
click at [438, 167] on span "Location Analysis" at bounding box center [442, 164] width 82 height 13
click at [1305, 147] on button "Re-Run" at bounding box center [1316, 148] width 46 height 22
click at [796, 496] on div "Company Big Dog's Brewing 86 Costs Asti Bagel Cafe Balance Grille Bald Ginger B…" at bounding box center [941, 260] width 1117 height 486
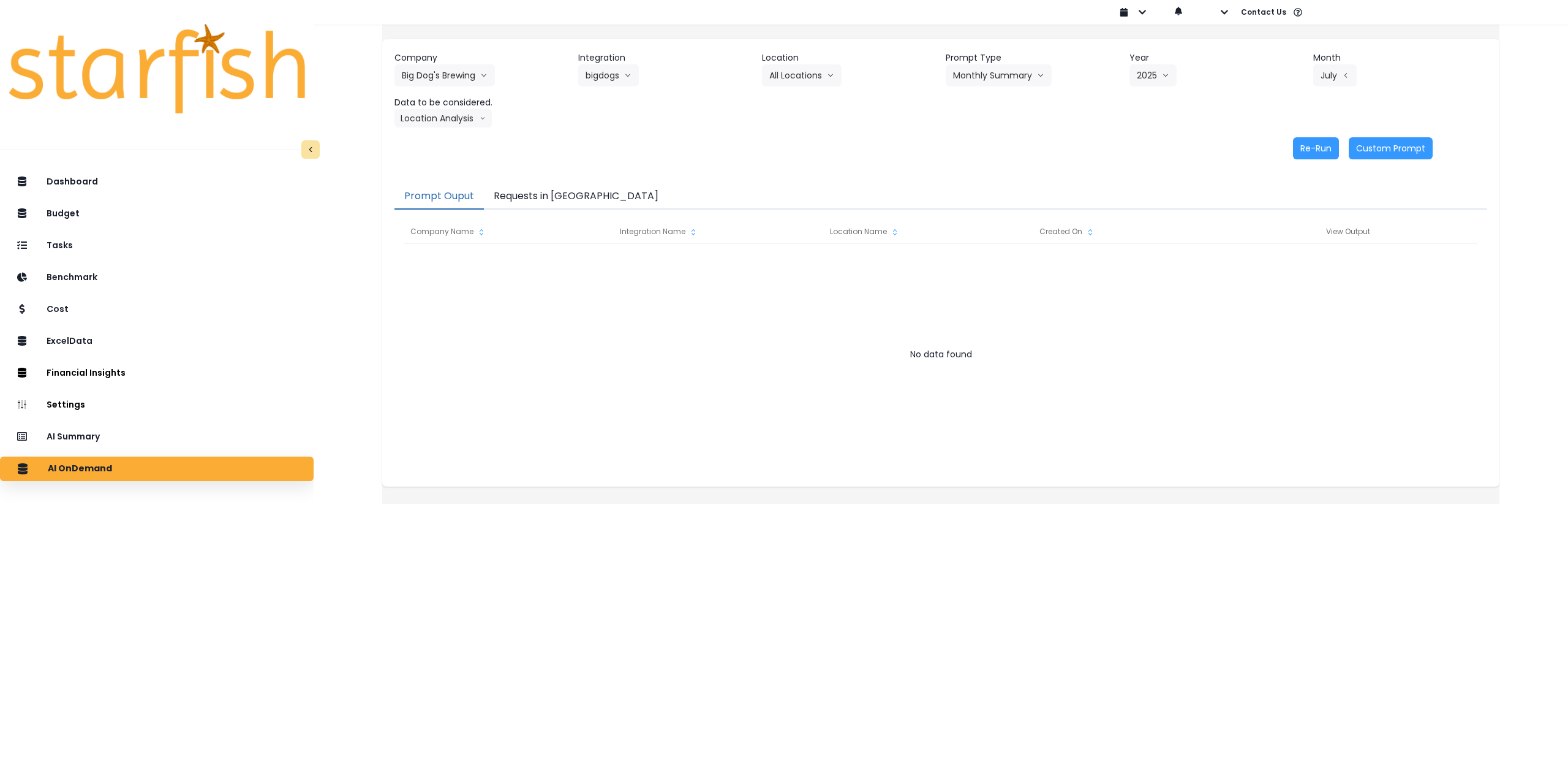
click at [456, 193] on button "Prompt Ouput" at bounding box center [439, 196] width 89 height 26
click at [520, 196] on button "Requests in Queue" at bounding box center [575, 196] width 185 height 26
click at [459, 194] on button "Prompt Ouput" at bounding box center [439, 196] width 89 height 26
